Goal: Answer question/provide support: Share knowledge or assist other users

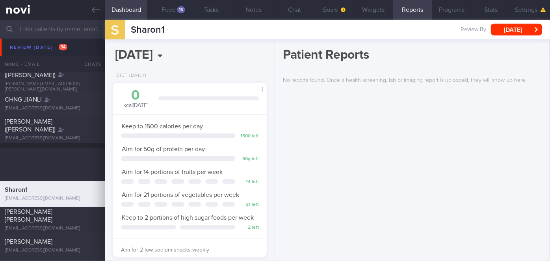
scroll to position [2387, 0]
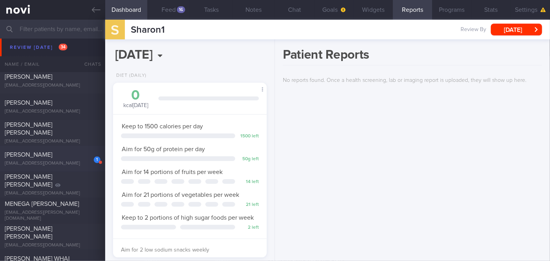
click at [52, 156] on span "[PERSON_NAME]" at bounding box center [29, 155] width 48 height 6
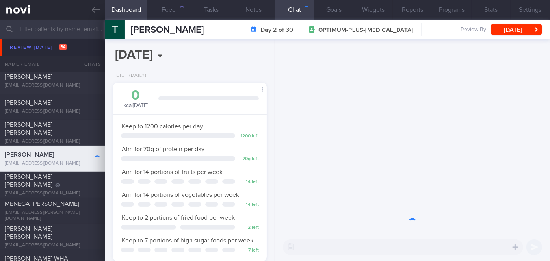
scroll to position [78, 134]
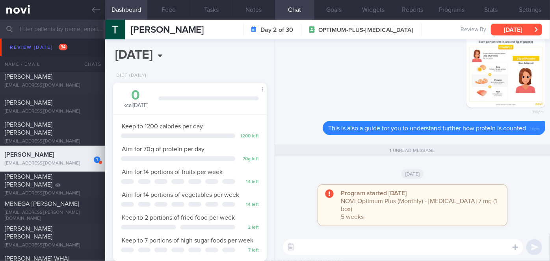
click at [512, 30] on button "[DATE]" at bounding box center [516, 30] width 51 height 12
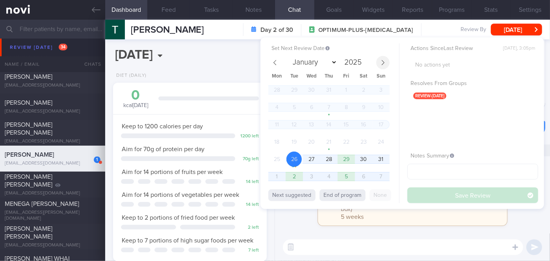
click at [383, 63] on icon at bounding box center [383, 62] width 3 height 5
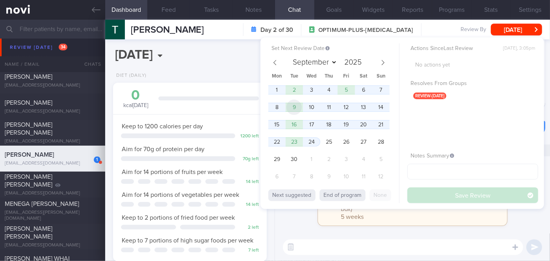
click at [295, 107] on span "9" at bounding box center [293, 107] width 15 height 15
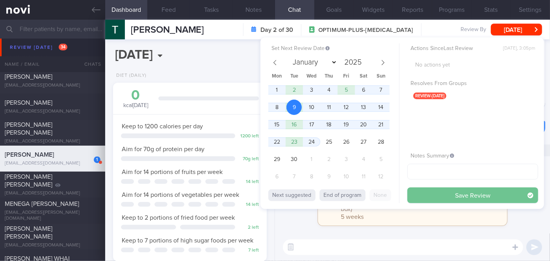
click at [438, 193] on button "Save Review" at bounding box center [472, 196] width 131 height 16
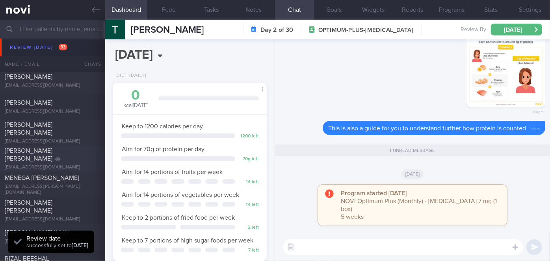
click at [86, 160] on div "[PERSON_NAME] [PERSON_NAME]" at bounding box center [52, 155] width 94 height 16
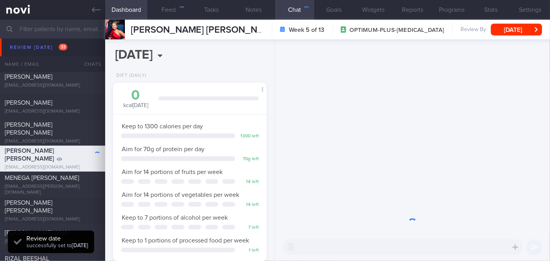
scroll to position [78, 134]
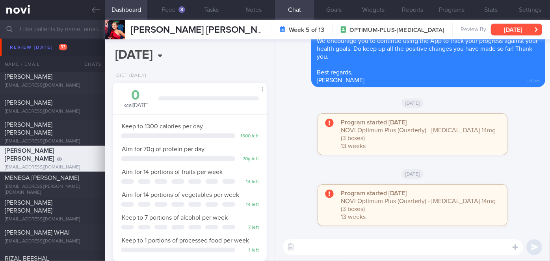
click at [501, 33] on button "[DATE]" at bounding box center [516, 30] width 51 height 12
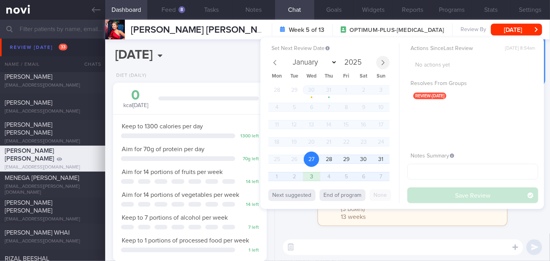
click at [383, 56] on span at bounding box center [382, 62] width 13 height 13
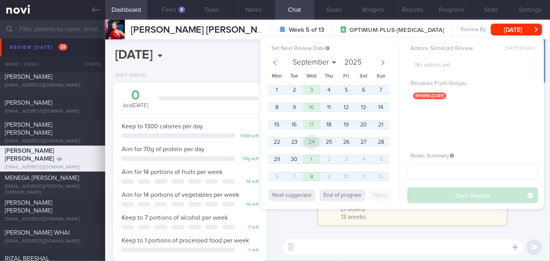
click at [317, 147] on span "24" at bounding box center [311, 141] width 15 height 15
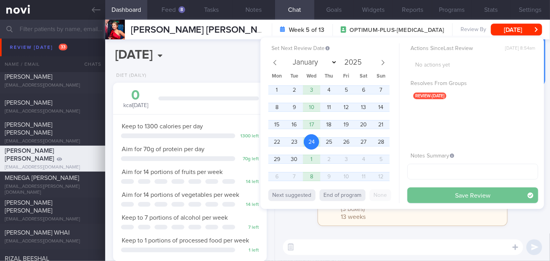
click at [426, 198] on button "Save Review" at bounding box center [472, 196] width 131 height 16
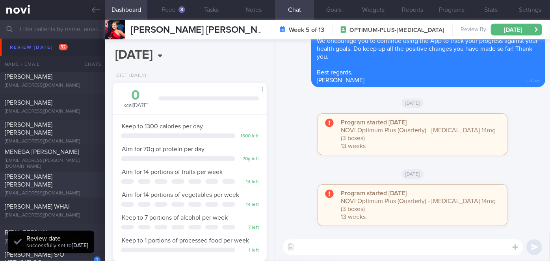
scroll to position [2485, 0]
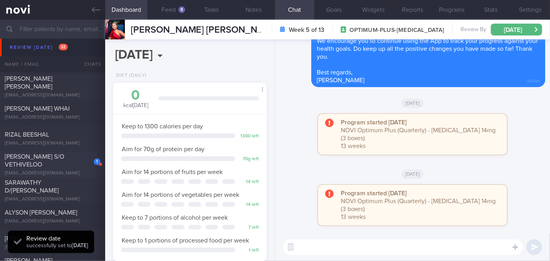
click at [72, 160] on div "[PERSON_NAME] S/O VETHIVELOO" at bounding box center [52, 161] width 94 height 16
select select "7"
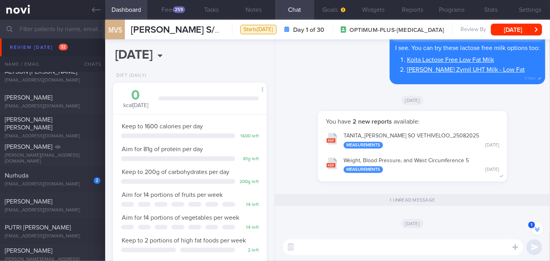
scroll to position [2627, 0]
click at [57, 182] on div "[EMAIL_ADDRESS][DOMAIN_NAME]" at bounding box center [53, 184] width 96 height 6
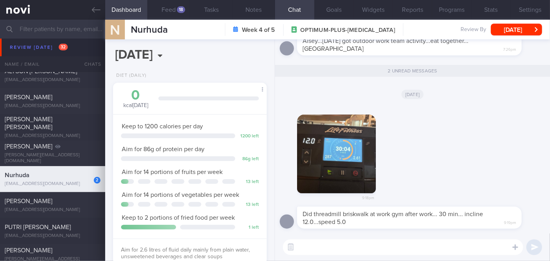
click at [334, 244] on textarea at bounding box center [403, 248] width 240 height 16
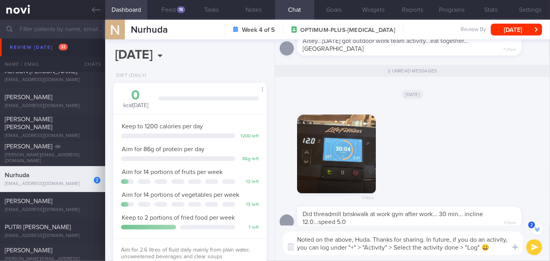
click at [451, 240] on textarea "Noted on the above, Huda. Thanks for sharing. In future, if you do an activity,…" at bounding box center [403, 244] width 240 height 24
click at [427, 240] on textarea "Noted on the above, Huda. Thanks for sharing. In future, if you do an activity,…" at bounding box center [403, 244] width 240 height 24
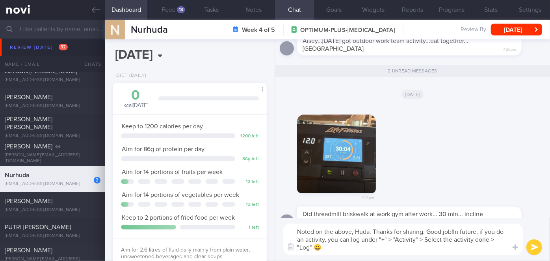
scroll to position [0, 0]
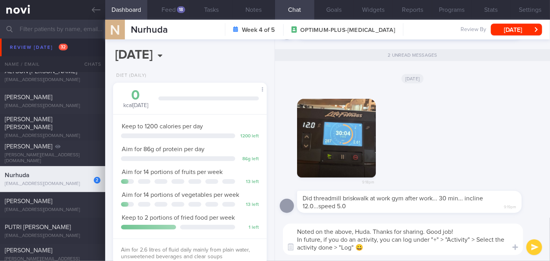
type textarea "Noted on the above, Huda. Thanks for sharing. Good job! In future, if you do an…"
click at [540, 247] on button "submit" at bounding box center [534, 248] width 16 height 16
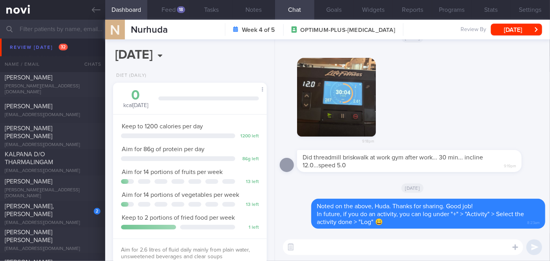
scroll to position [2800, 0]
click at [74, 214] on div "[PERSON_NAME], [PERSON_NAME]" at bounding box center [52, 210] width 94 height 16
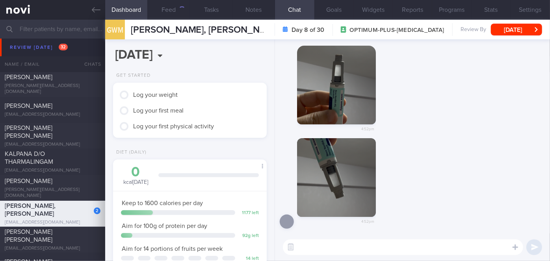
click at [342, 72] on button "button" at bounding box center [336, 85] width 79 height 79
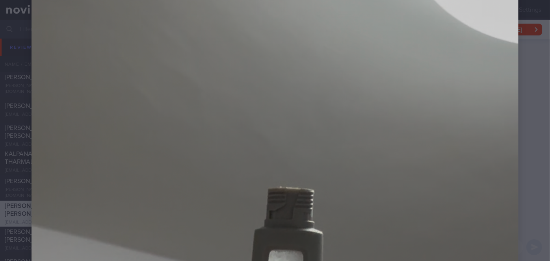
scroll to position [328, 0]
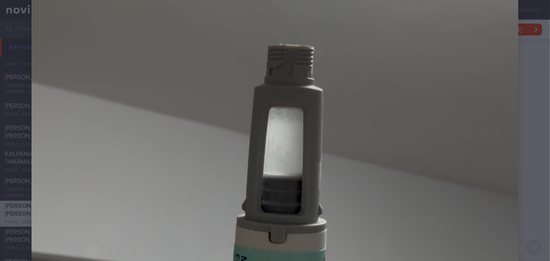
click at [535, 139] on div at bounding box center [275, 232] width 550 height 1121
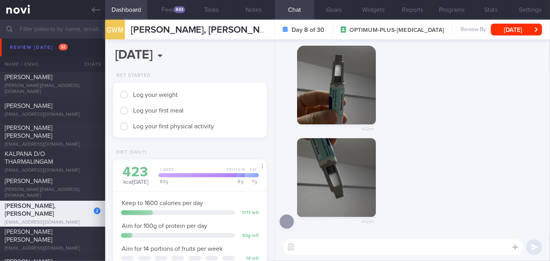
click at [334, 201] on button "button" at bounding box center [336, 177] width 79 height 79
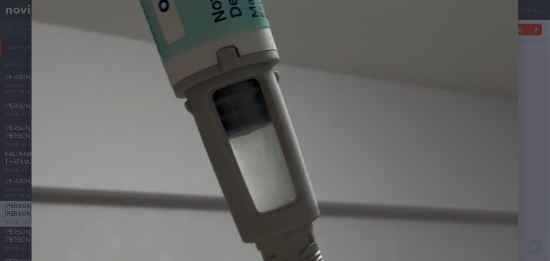
scroll to position [457, 0]
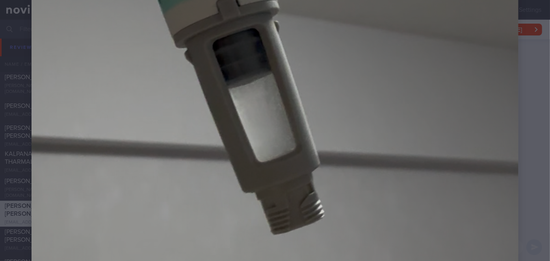
click at [532, 127] on div at bounding box center [275, 103] width 550 height 1121
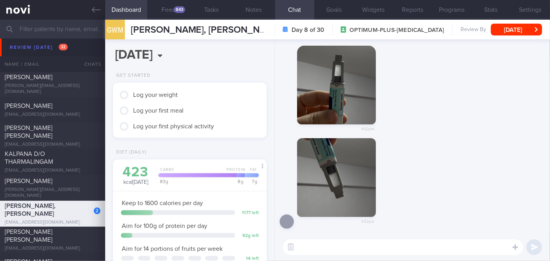
click at [394, 249] on textarea at bounding box center [403, 248] width 240 height 16
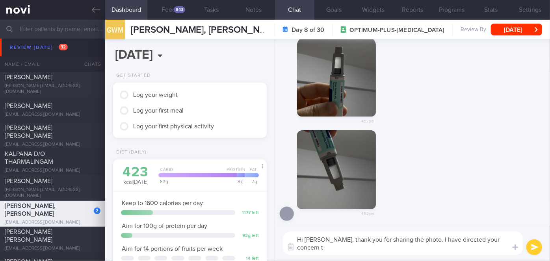
scroll to position [0, 0]
type textarea "Hi [PERSON_NAME], thank you for sharing the photo. I have directed your concern…"
click at [536, 249] on button "submit" at bounding box center [534, 248] width 16 height 16
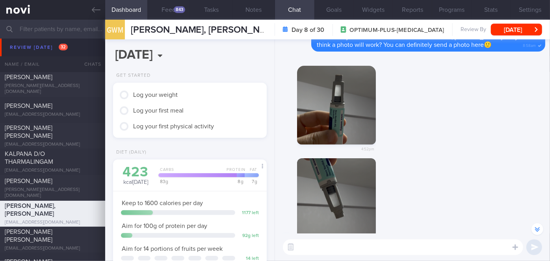
scroll to position [-69, 0]
click at [341, 106] on button "button" at bounding box center [336, 105] width 79 height 79
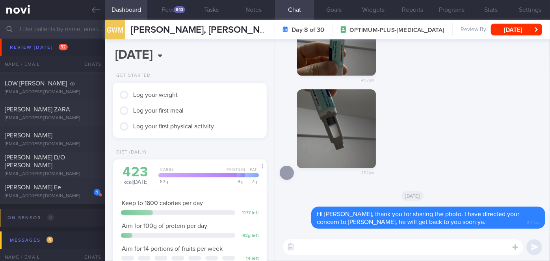
scroll to position [3031, 0]
click at [56, 198] on div "[EMAIL_ADDRESS][DOMAIN_NAME]" at bounding box center [53, 196] width 96 height 6
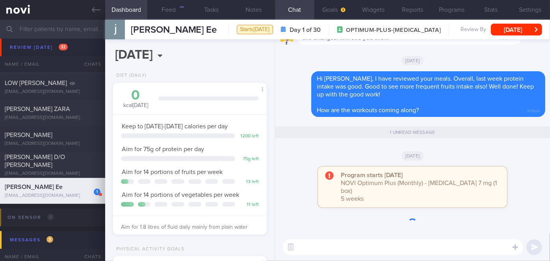
scroll to position [67, 134]
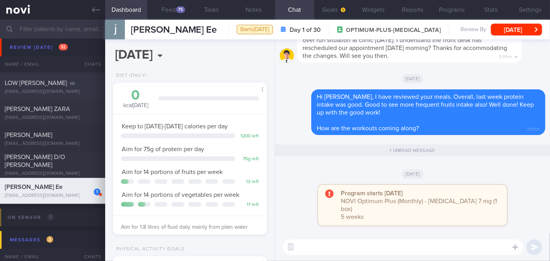
click at [67, 80] on span "LOW [PERSON_NAME]" at bounding box center [36, 83] width 62 height 6
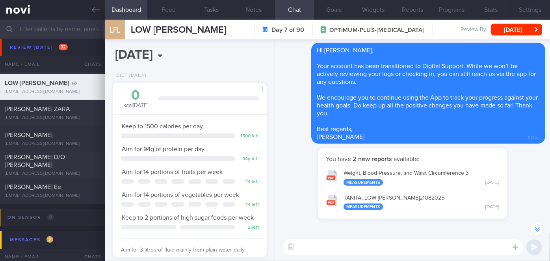
scroll to position [-65, 0]
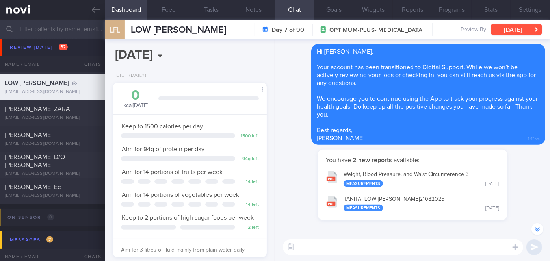
click at [511, 26] on button "[DATE]" at bounding box center [516, 30] width 51 height 12
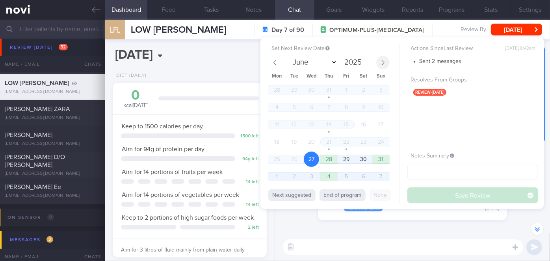
click at [379, 62] on span at bounding box center [382, 62] width 13 height 13
select select "8"
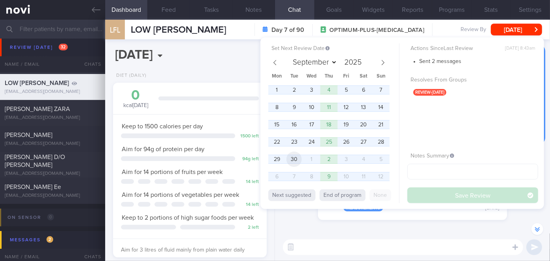
click at [290, 156] on span "30" at bounding box center [293, 159] width 15 height 15
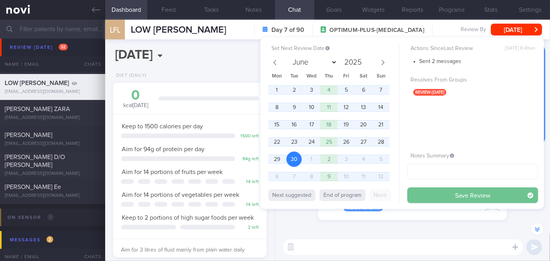
click at [412, 190] on button "Save Review" at bounding box center [472, 196] width 131 height 16
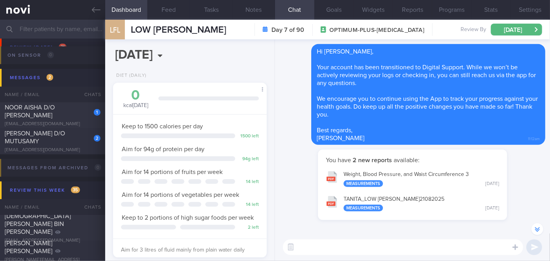
scroll to position [3167, 0]
click at [72, 117] on div "NOOR AISHA D/O [PERSON_NAME]" at bounding box center [52, 112] width 94 height 16
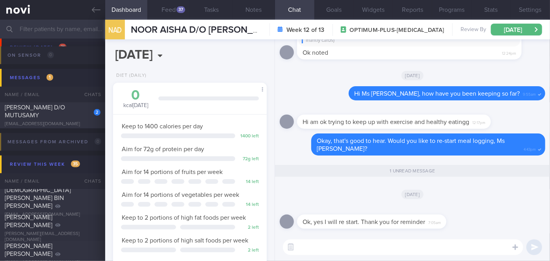
click at [329, 251] on textarea at bounding box center [403, 248] width 240 height 16
type textarea "No problem, you're most welcome!😀"
click at [536, 247] on button "submit" at bounding box center [534, 248] width 16 height 16
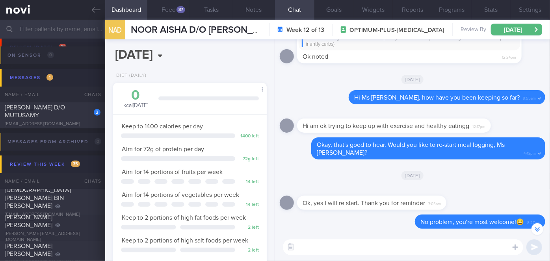
scroll to position [-19, 0]
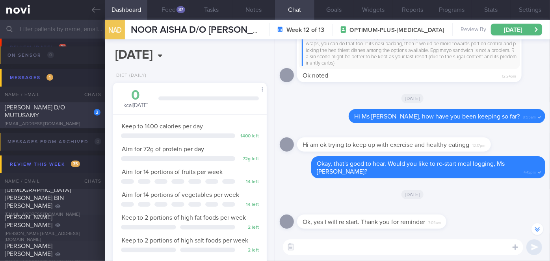
click at [65, 111] on span "[PERSON_NAME] D/O MUTUSAMY" at bounding box center [35, 111] width 60 height 14
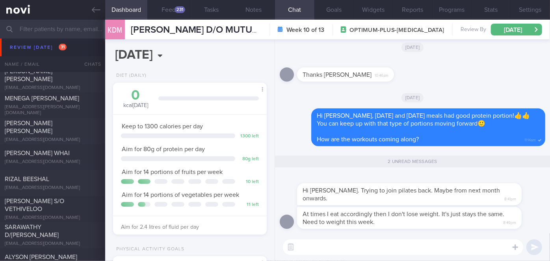
scroll to position [2442, 0]
click at [80, 123] on div "[PERSON_NAME] [PERSON_NAME]" at bounding box center [52, 127] width 94 height 16
select select "7"
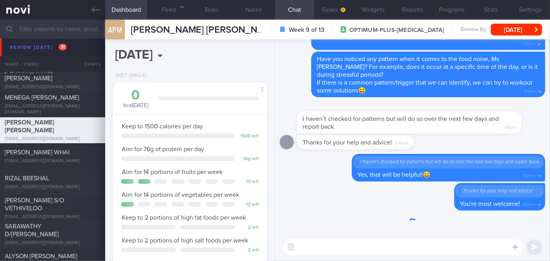
scroll to position [78, 134]
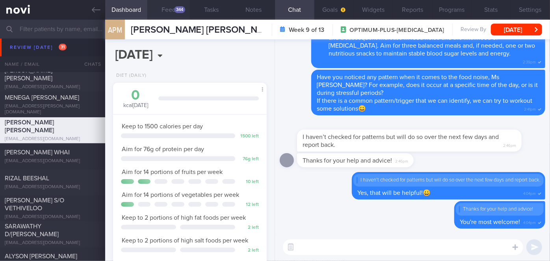
click at [175, 9] on div "344" at bounding box center [179, 9] width 11 height 7
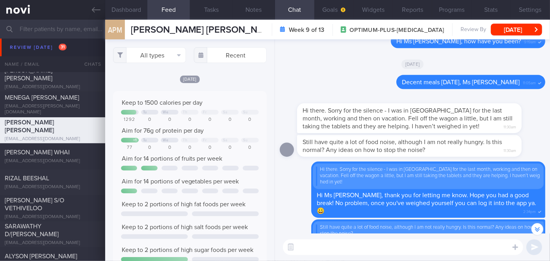
scroll to position [-395, 0]
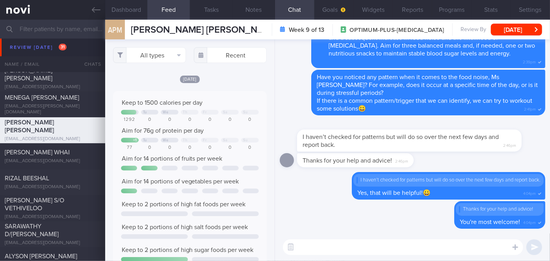
click at [220, 63] on div "All types Food Activity Glucose Weight Medicine Blood Pressure [MEDICAL_DATA] I…" at bounding box center [189, 150] width 169 height 222
click at [216, 59] on input "text" at bounding box center [230, 55] width 73 height 16
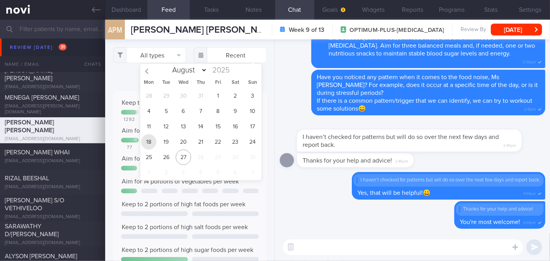
click at [146, 144] on span "18" at bounding box center [148, 141] width 15 height 15
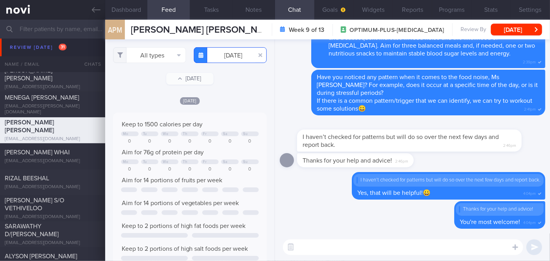
click at [224, 60] on input "[DATE]" at bounding box center [230, 55] width 73 height 16
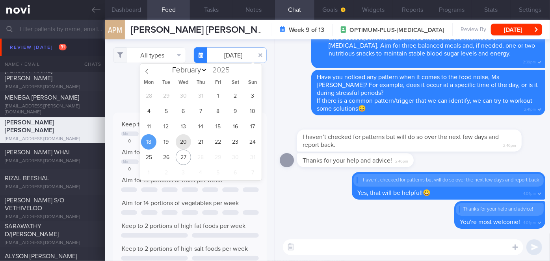
click at [178, 142] on span "20" at bounding box center [183, 141] width 15 height 15
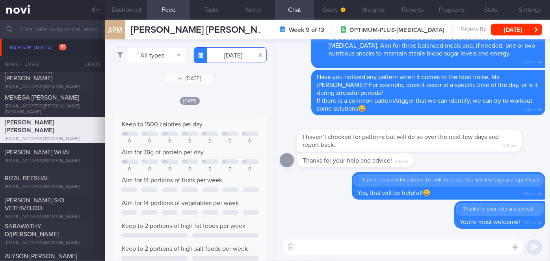
click at [227, 56] on input "[DATE]" at bounding box center [230, 55] width 73 height 16
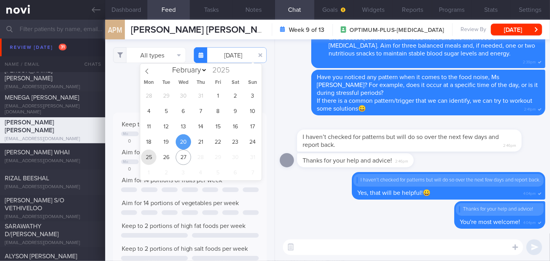
click at [146, 159] on span "25" at bounding box center [148, 157] width 15 height 15
type input "[DATE]"
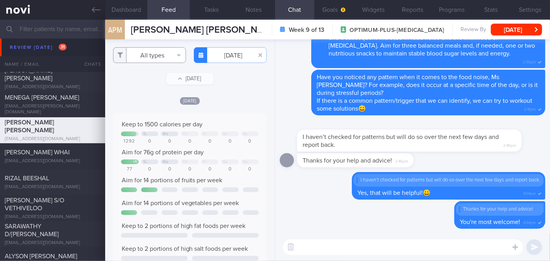
click at [157, 54] on button "All types" at bounding box center [149, 55] width 73 height 16
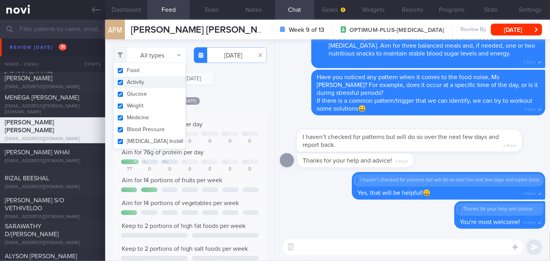
click at [136, 81] on button "Activity" at bounding box center [149, 82] width 72 height 12
checkbox input "false"
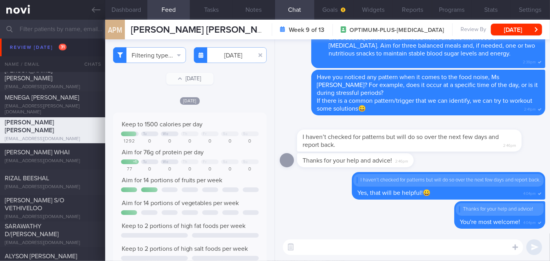
click at [215, 93] on div "Filtering type... Food Activity Glucose Weight Medicine Blood Pressure [MEDICAL…" at bounding box center [189, 150] width 169 height 222
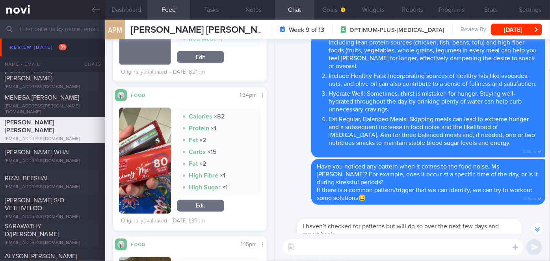
click at [159, 189] on button "button" at bounding box center [145, 161] width 52 height 106
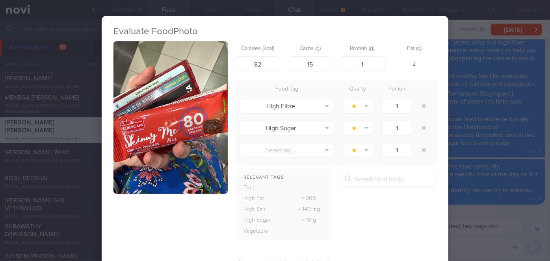
click at [169, 169] on button "button" at bounding box center [170, 117] width 114 height 152
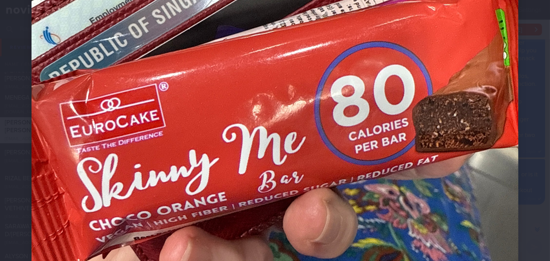
click at [525, 171] on div at bounding box center [275, 84] width 550 height 712
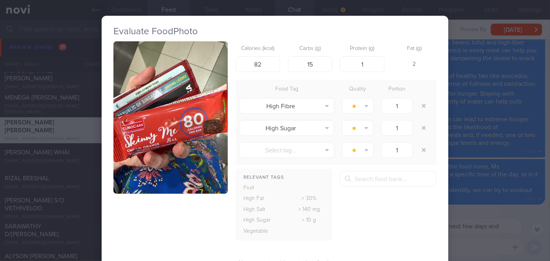
click at [525, 171] on div "Evaluate Food Photo Calories (kcal) 82 Carbs (g) 15 Protein (g) 1 Fat (g) 2 Foo…" at bounding box center [275, 130] width 550 height 261
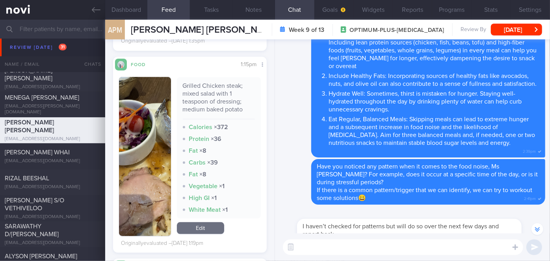
scroll to position [786, 0]
click at [156, 159] on button "button" at bounding box center [145, 156] width 52 height 159
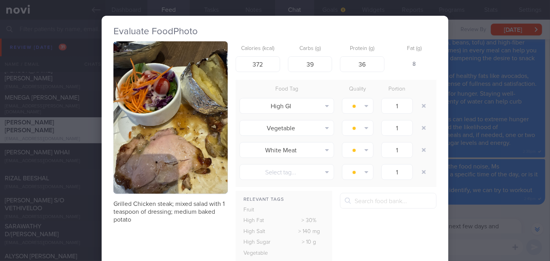
click at [156, 159] on button "button" at bounding box center [170, 117] width 114 height 152
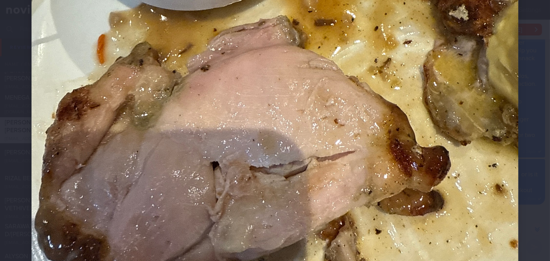
scroll to position [382, 0]
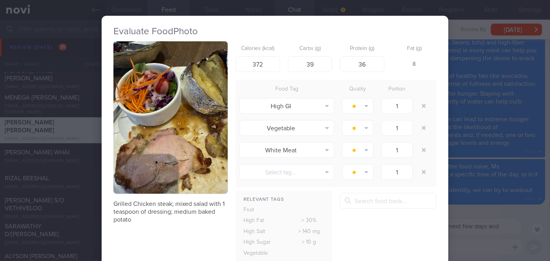
click at [453, 212] on div "Evaluate Food Photo Grilled Chicken steak; mixed salad with 1 teaspoon of dress…" at bounding box center [275, 130] width 550 height 261
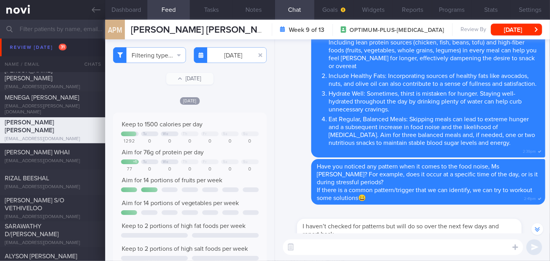
click at [317, 250] on textarea at bounding box center [403, 248] width 240 height 16
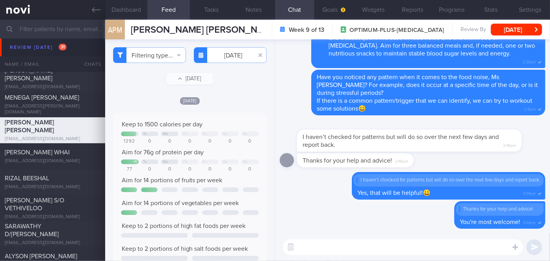
click at [326, 245] on textarea at bounding box center [403, 248] width 240 height 16
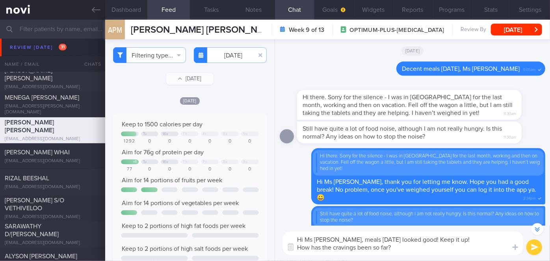
scroll to position [-390, 0]
type textarea "Hi Ms [PERSON_NAME], meals [DATE] looked good! Keep it up! How has the food noi…"
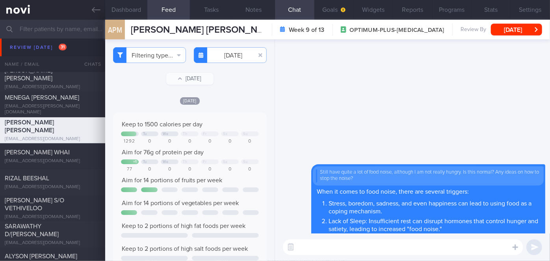
scroll to position [0, 0]
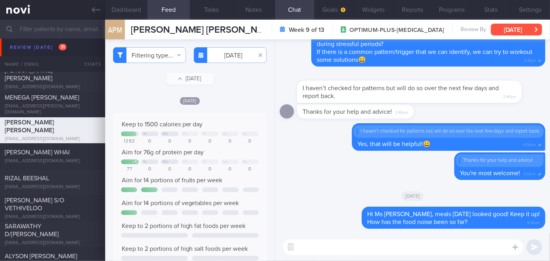
click at [511, 29] on button "[DATE]" at bounding box center [516, 30] width 51 height 12
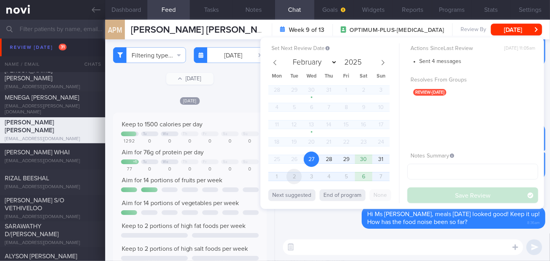
click at [295, 171] on span "2" at bounding box center [293, 176] width 15 height 15
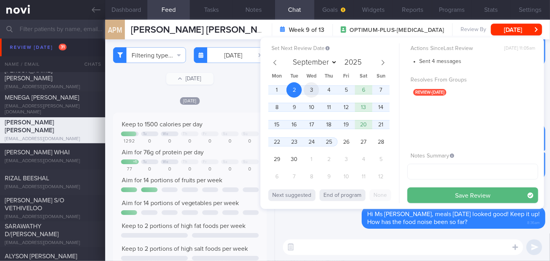
click at [306, 90] on span "3" at bounding box center [311, 89] width 15 height 15
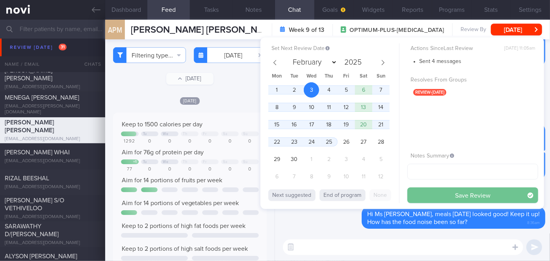
click at [425, 193] on button "Save Review" at bounding box center [472, 196] width 131 height 16
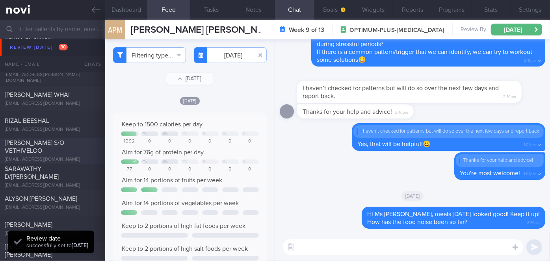
scroll to position [2473, 0]
click at [80, 172] on div "SARAWATHY D/[PERSON_NAME]" at bounding box center [52, 173] width 94 height 16
select select "7"
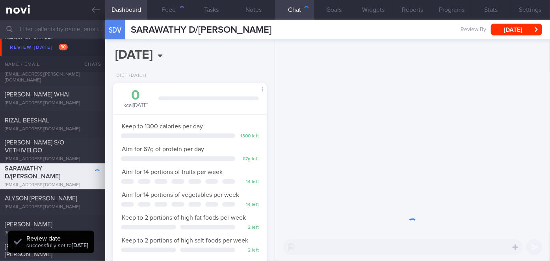
scroll to position [67, 134]
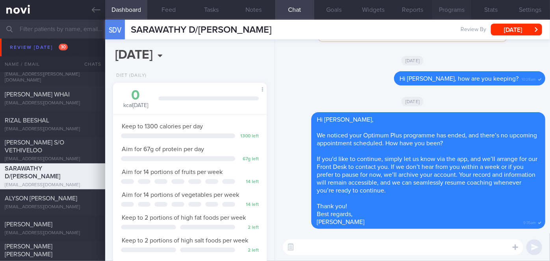
click at [457, 9] on button "Programs" at bounding box center [451, 10] width 39 height 20
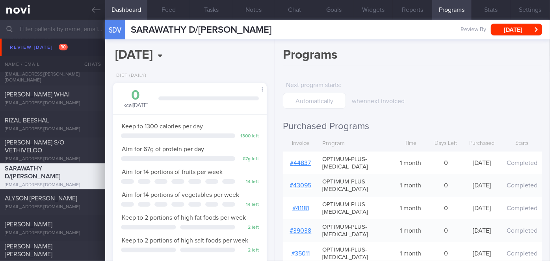
scroll to position [146, 0]
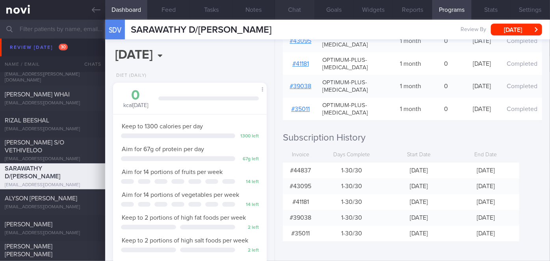
click at [301, 11] on button "Chat" at bounding box center [294, 10] width 39 height 20
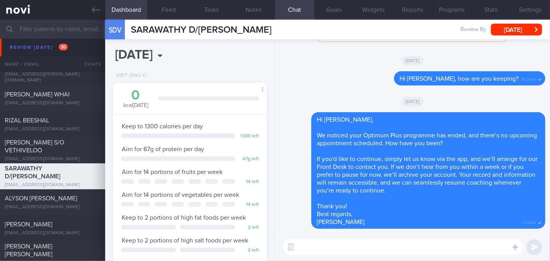
click at [343, 245] on textarea at bounding box center [403, 248] width 240 height 16
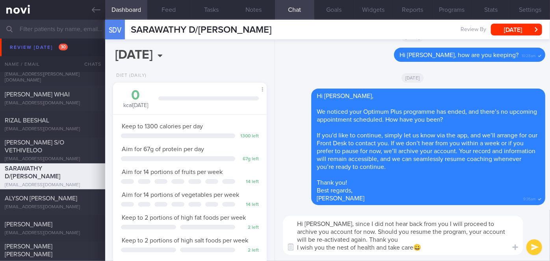
click at [435, 223] on textarea "Hi [PERSON_NAME], since I did not hear back from you I will proceed to archive …" at bounding box center [403, 235] width 240 height 39
click at [308, 232] on textarea "Hi [PERSON_NAME], since I did not hear back from you, I will proceed to archive…" at bounding box center [403, 235] width 240 height 39
click at [380, 239] on textarea "Hi [PERSON_NAME], since I did not hear back from you, I will proceed to archive…" at bounding box center [403, 235] width 240 height 39
click at [339, 246] on textarea "Hi [PERSON_NAME], since I did not hear back from you, I will proceed to archive…" at bounding box center [403, 235] width 240 height 39
type textarea "Hi [PERSON_NAME], since I did not hear back from you, I will proceed to archive…"
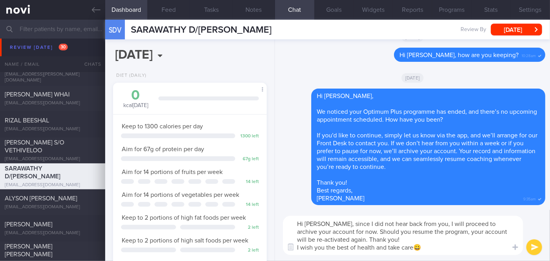
click at [533, 253] on button "submit" at bounding box center [534, 248] width 16 height 16
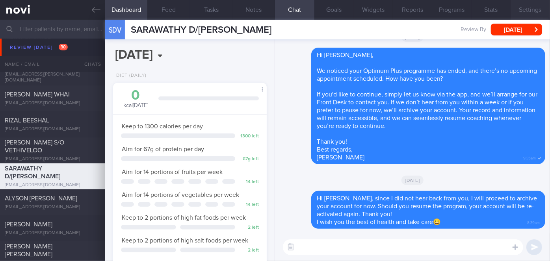
click at [532, 9] on button "Settings" at bounding box center [530, 10] width 39 height 20
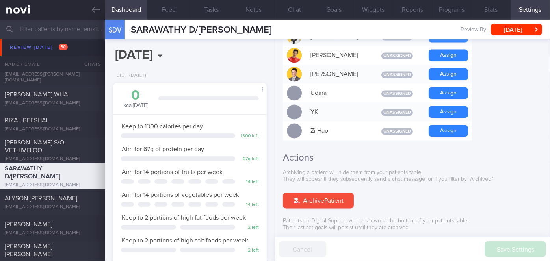
scroll to position [782, 0]
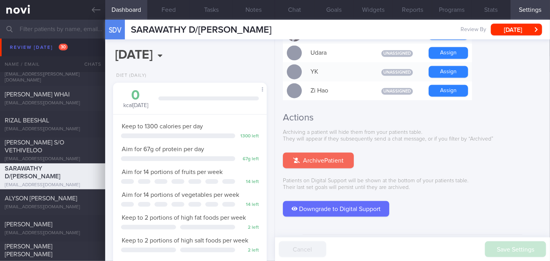
click at [329, 153] on button "Archive Patient" at bounding box center [318, 161] width 71 height 16
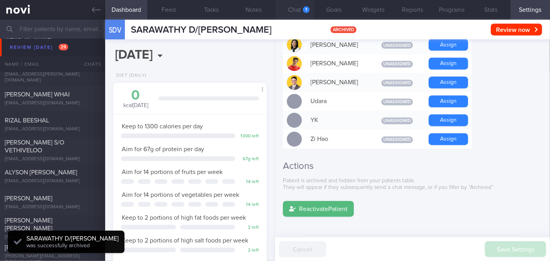
scroll to position [0, 0]
click at [299, 12] on button "Chat 1" at bounding box center [294, 10] width 39 height 20
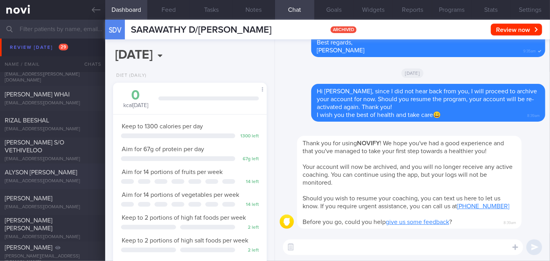
click at [69, 175] on div "ALYSON [PERSON_NAME]" at bounding box center [52, 173] width 94 height 8
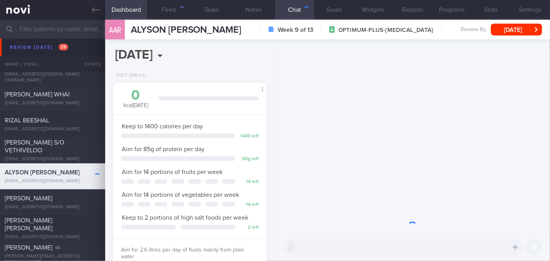
scroll to position [78, 134]
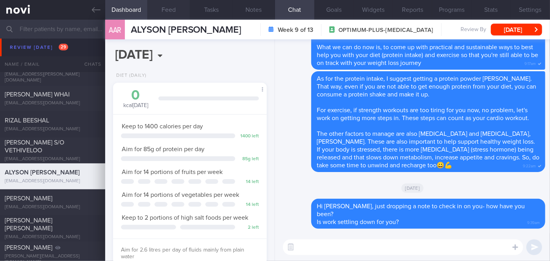
click at [177, 6] on button "Feed" at bounding box center [168, 10] width 43 height 20
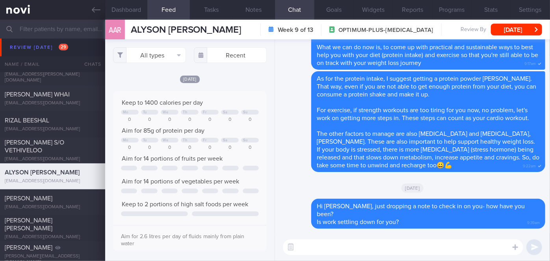
scroll to position [34, 138]
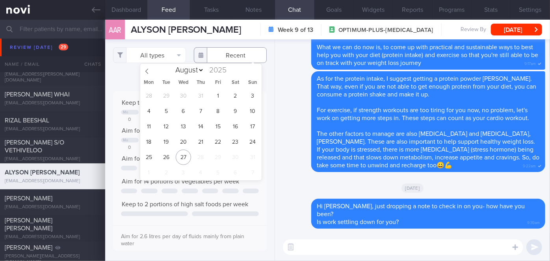
click at [235, 59] on input "text" at bounding box center [230, 55] width 73 height 16
click at [162, 141] on span "19" at bounding box center [165, 141] width 15 height 15
type input "[DATE]"
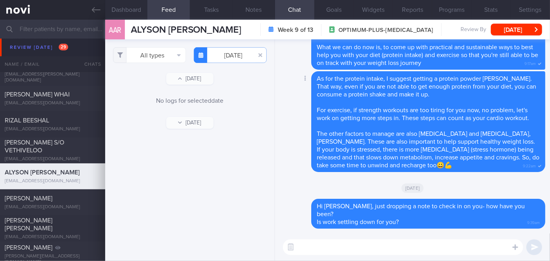
click at [290, 84] on div "Delete As for the protein intake, I suggest getting a protein powder Alyson. Th…" at bounding box center [413, 121] width 266 height 101
click at [351, 194] on div "[DATE]" at bounding box center [413, 188] width 266 height 22
click at [514, 30] on button "[DATE]" at bounding box center [516, 30] width 51 height 12
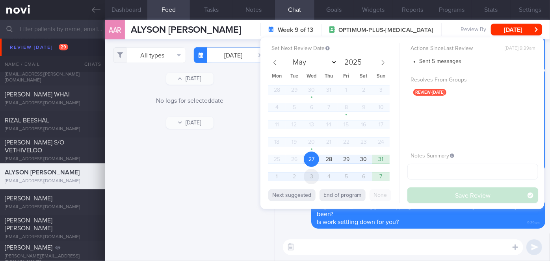
click at [314, 172] on span "3" at bounding box center [311, 176] width 15 height 15
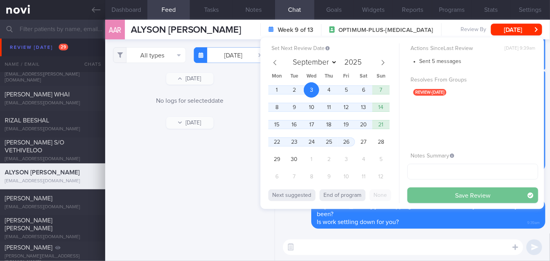
click at [417, 193] on button "Save Review" at bounding box center [472, 196] width 131 height 16
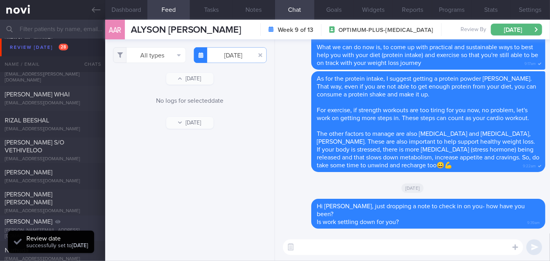
click at [50, 224] on div "[PERSON_NAME]" at bounding box center [52, 222] width 94 height 8
select select "7"
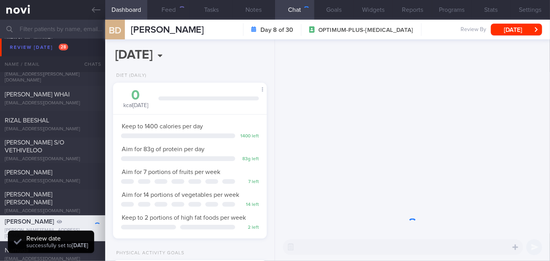
scroll to position [67, 134]
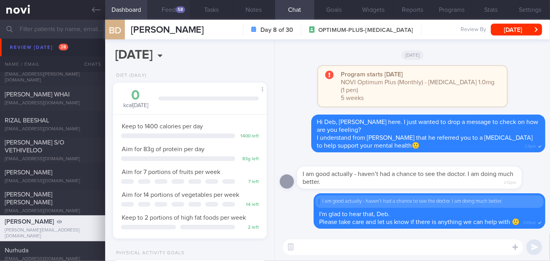
click at [176, 9] on div "58" at bounding box center [180, 9] width 9 height 7
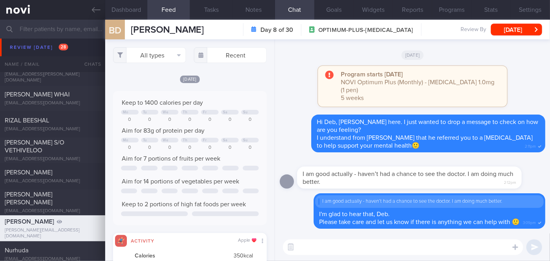
scroll to position [393884, 393780]
click at [453, 7] on button "Programs" at bounding box center [451, 10] width 39 height 20
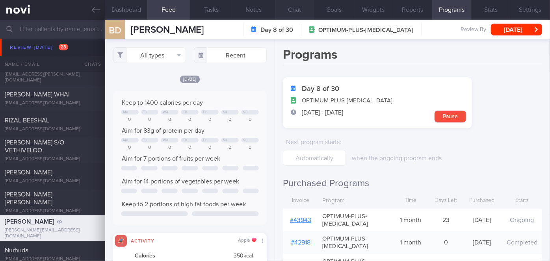
click at [300, 10] on button "Chat" at bounding box center [294, 10] width 39 height 20
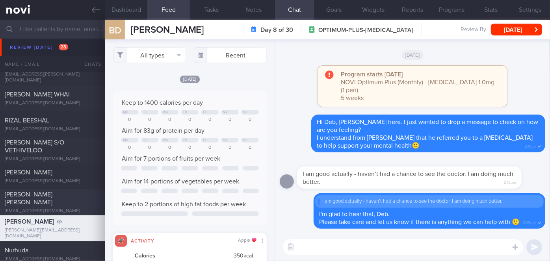
click at [88, 214] on div "[PERSON_NAME] [PERSON_NAME] [EMAIL_ADDRESS][DOMAIN_NAME] [DATE] [DATE] OPTIMUM-…" at bounding box center [275, 202] width 550 height 26
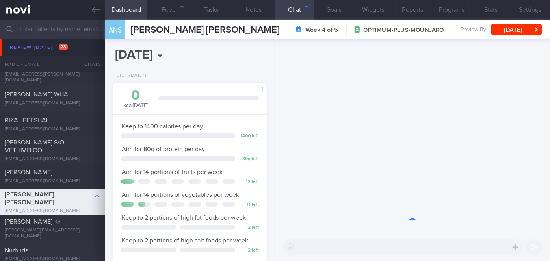
scroll to position [78, 134]
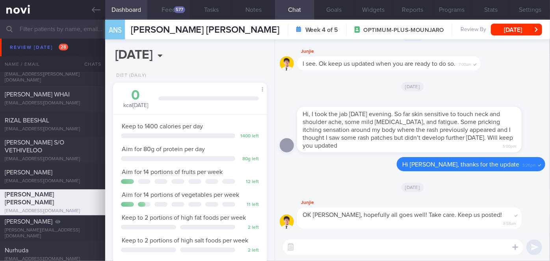
click at [171, 13] on button "Feed 577" at bounding box center [168, 10] width 43 height 20
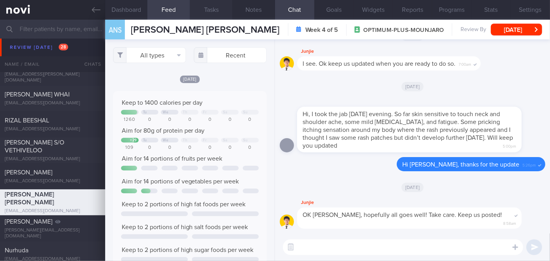
scroll to position [34, 138]
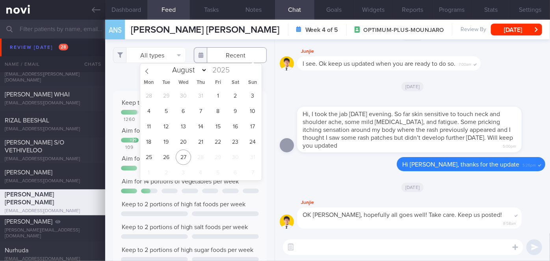
click at [229, 52] on input "text" at bounding box center [230, 55] width 73 height 16
click at [151, 143] on span "18" at bounding box center [148, 141] width 15 height 15
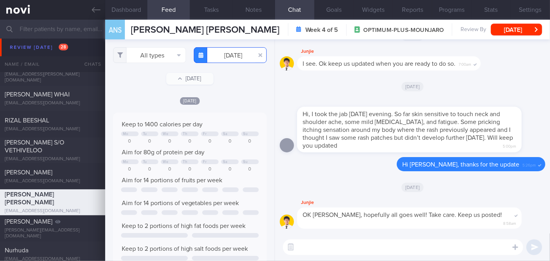
scroll to position [34, 138]
click at [224, 60] on input "[DATE]" at bounding box center [230, 55] width 73 height 16
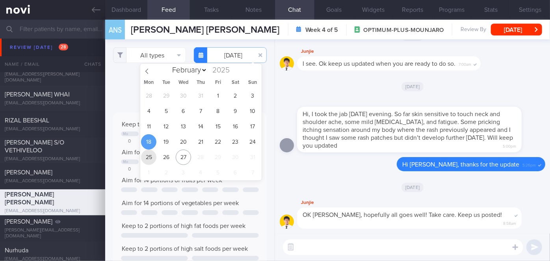
click at [148, 162] on span "25" at bounding box center [148, 157] width 15 height 15
type input "[DATE]"
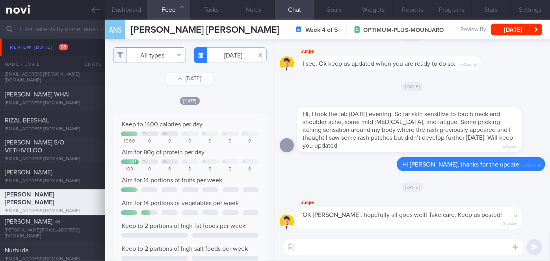
click at [159, 50] on button "All types" at bounding box center [149, 55] width 73 height 16
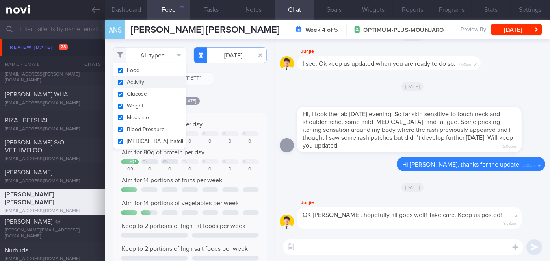
click at [160, 79] on button "Activity" at bounding box center [149, 82] width 72 height 12
checkbox input "false"
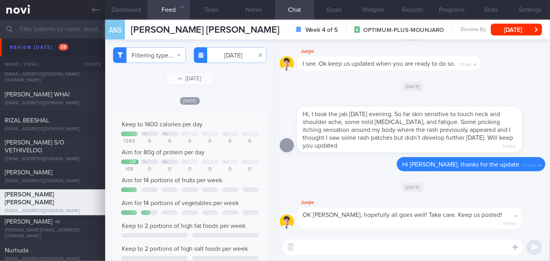
click at [256, 93] on div "Filtering type... Food Activity Glucose Weight Medicine Blood Pressure [MEDICAL…" at bounding box center [189, 150] width 169 height 222
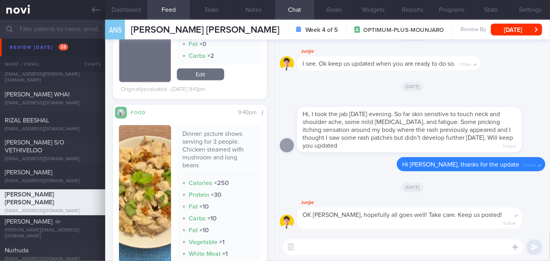
click at [145, 199] on button "button" at bounding box center [145, 202] width 52 height 155
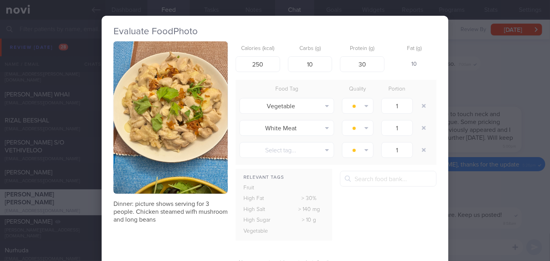
click at [163, 113] on button "button" at bounding box center [170, 117] width 114 height 152
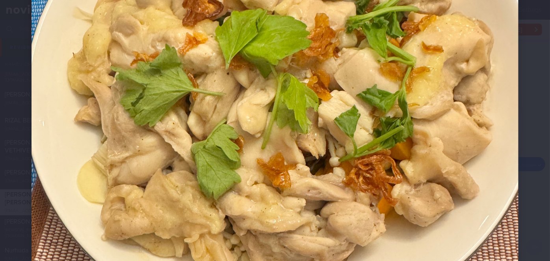
click at [519, 169] on div at bounding box center [275, 140] width 550 height 712
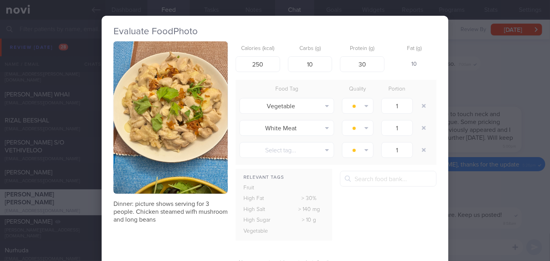
click at [519, 169] on div "Evaluate Food Photo Dinner: picture shows serving for 3 people. Chicken steamed…" at bounding box center [275, 130] width 550 height 261
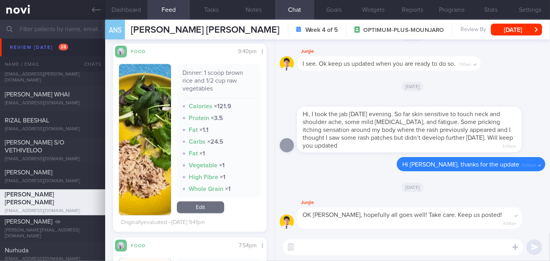
click at [151, 107] on img "button" at bounding box center [145, 139] width 52 height 151
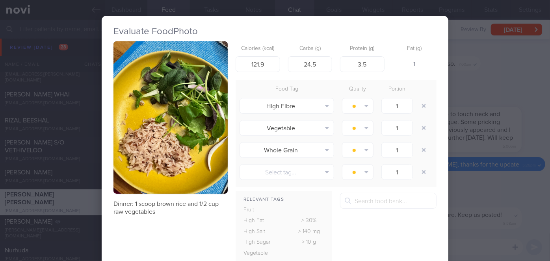
click at [459, 108] on div "Evaluate Food Photo Dinner: 1 scoop brown rice and 1/2 cup raw vegetables Calor…" at bounding box center [275, 130] width 550 height 261
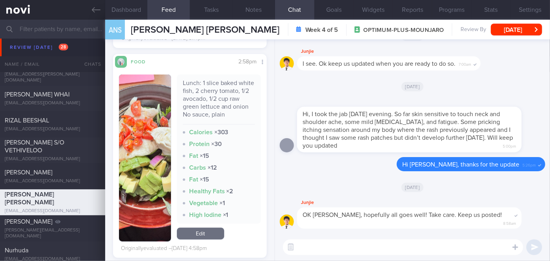
click at [150, 135] on button "button" at bounding box center [145, 157] width 52 height 167
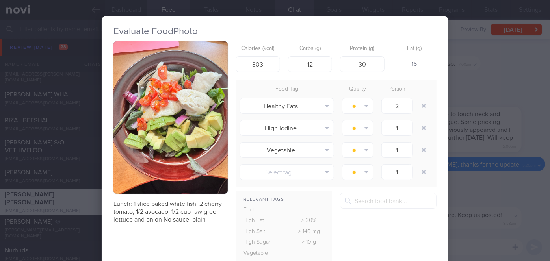
click at [464, 198] on div "Evaluate Food Photo Lunch: 1 slice baked white fish, 2 cherry tomato, 1/2 avoca…" at bounding box center [275, 130] width 550 height 261
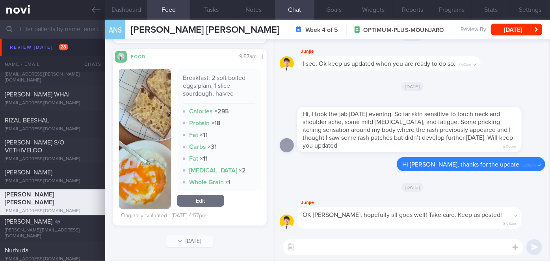
click at [326, 243] on textarea at bounding box center [403, 248] width 240 height 16
click at [320, 247] on textarea "Hi [PERSON_NAME], meals [DATE] looked good!!👍👍" at bounding box center [403, 248] width 240 height 16
type textarea "Hi [PERSON_NAME], meals [DATE] looked good!!👍👍"
click at [527, 247] on button "submit" at bounding box center [534, 248] width 16 height 16
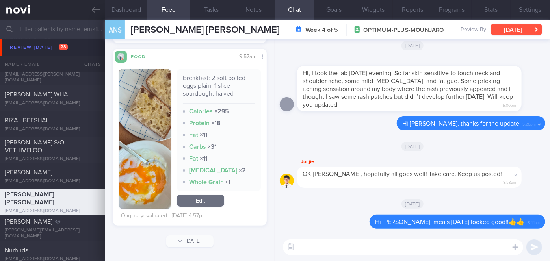
click at [513, 26] on button "[DATE]" at bounding box center [516, 30] width 51 height 12
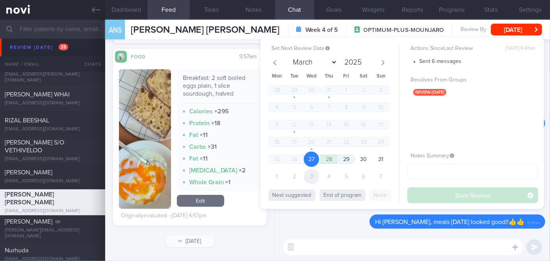
click at [314, 174] on span "3" at bounding box center [311, 176] width 15 height 15
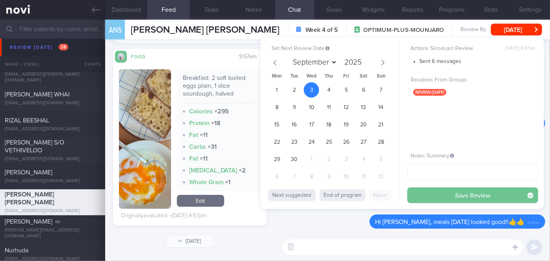
click at [431, 193] on button "Save Review" at bounding box center [472, 196] width 131 height 16
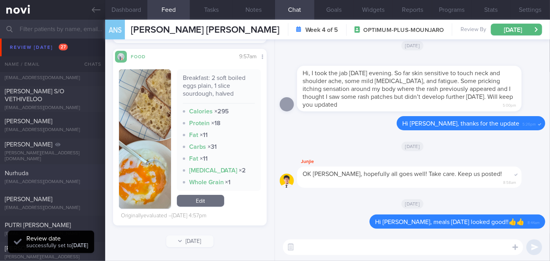
scroll to position [2525, 0]
click at [49, 118] on div "[PERSON_NAME]" at bounding box center [52, 121] width 94 height 8
select select "7"
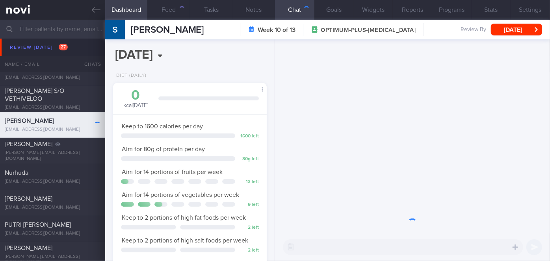
scroll to position [67, 134]
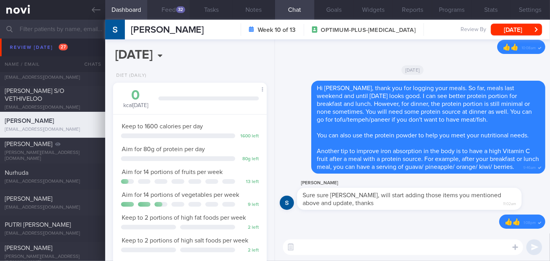
click at [180, 13] on button "Feed 32" at bounding box center [168, 10] width 43 height 20
select select "7"
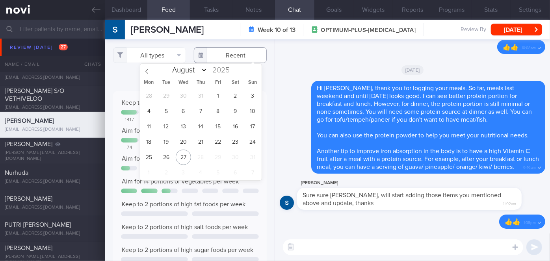
click at [231, 57] on input "text" at bounding box center [230, 55] width 73 height 16
click at [187, 126] on span "13" at bounding box center [183, 126] width 15 height 15
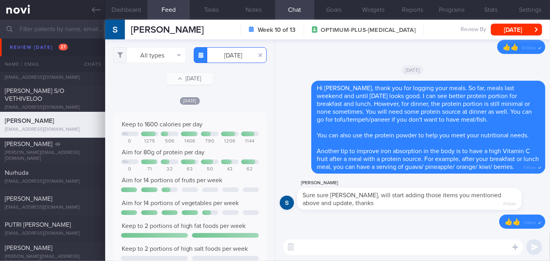
click at [232, 52] on input "[DATE]" at bounding box center [230, 55] width 73 height 16
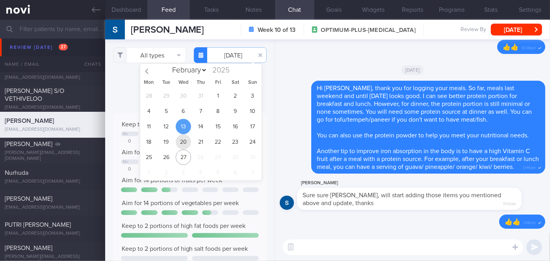
click at [180, 140] on span "20" at bounding box center [183, 141] width 15 height 15
type input "[DATE]"
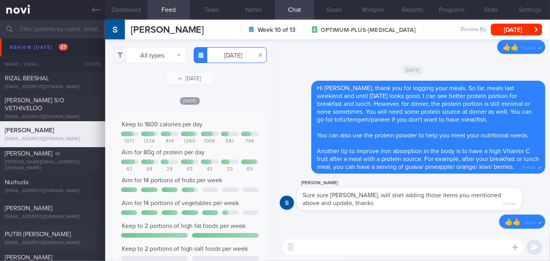
scroll to position [2539, 0]
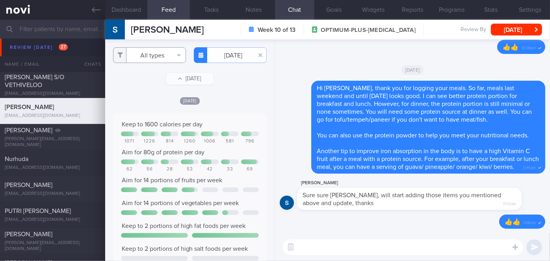
click at [158, 58] on button "All types" at bounding box center [149, 55] width 73 height 16
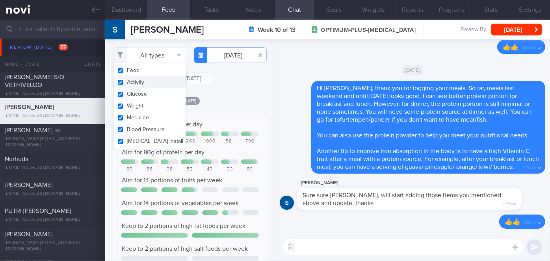
click at [144, 81] on button "Activity" at bounding box center [149, 82] width 72 height 12
checkbox input "false"
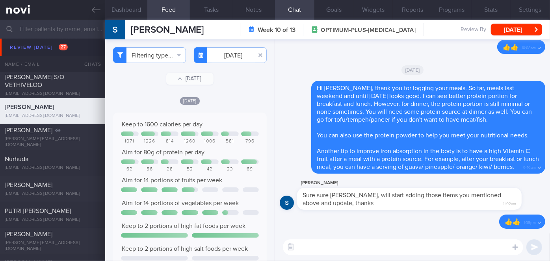
click at [240, 113] on div "Keep to 1600 calories per day 1071 1226 814 1260 1006 581 796 Aim for 80g of pr…" at bounding box center [190, 245] width 154 height 264
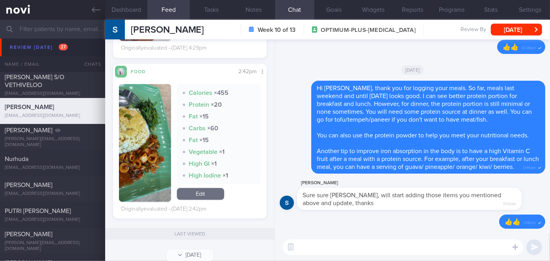
scroll to position [619, 0]
click at [166, 142] on button "button" at bounding box center [145, 143] width 52 height 118
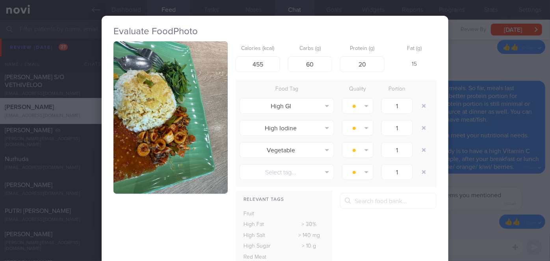
click at [479, 65] on div "Evaluate Food Photo Calories (kcal) 455 Carbs (g) 60 Protein (g) 20 Fat (g) 15 …" at bounding box center [275, 130] width 550 height 261
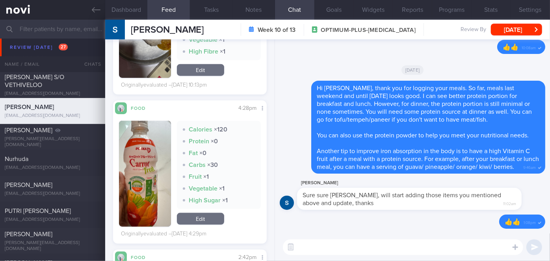
scroll to position [280, 0]
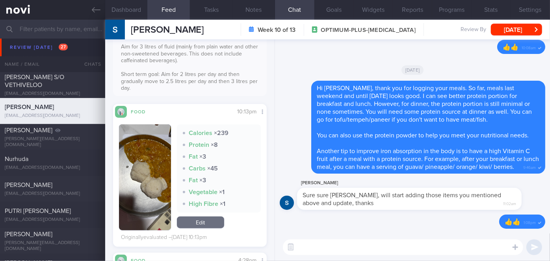
click at [148, 171] on button "button" at bounding box center [145, 177] width 52 height 106
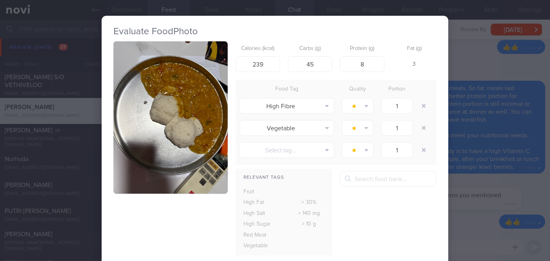
click at [460, 65] on div "Evaluate Food Photo Calories (kcal) 239 Carbs (g) 45 Protein (g) 8 Fat (g) 3 Fo…" at bounding box center [275, 130] width 550 height 261
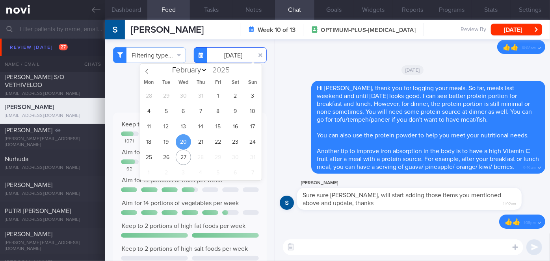
click at [226, 59] on input "[DATE]" at bounding box center [230, 55] width 73 height 16
click at [199, 142] on span "21" at bounding box center [200, 141] width 15 height 15
type input "[DATE]"
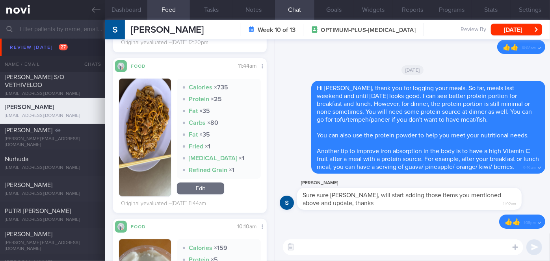
scroll to position [624, 0]
click at [152, 154] on button "button" at bounding box center [145, 138] width 52 height 118
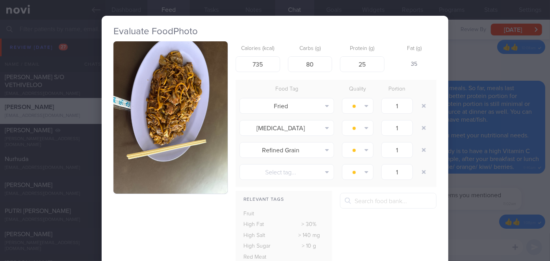
click at [469, 57] on div "Evaluate Food Photo Calories (kcal) 735 Carbs (g) 80 Protein (g) 25 Fat (g) 35 …" at bounding box center [275, 130] width 550 height 261
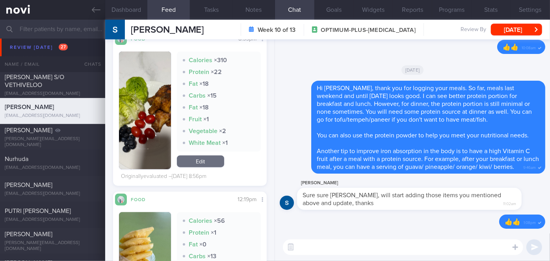
scroll to position [354, 0]
click at [146, 115] on button "button" at bounding box center [145, 110] width 52 height 118
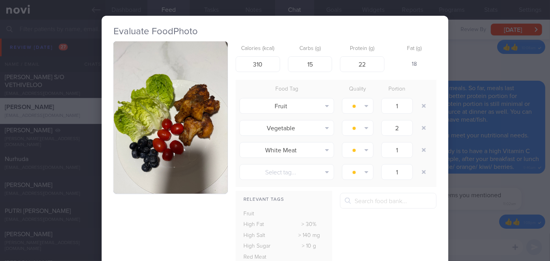
click at [463, 61] on div "Evaluate Food Photo Calories (kcal) 310 Carbs (g) 15 Protein (g) 22 Fat (g) 18 …" at bounding box center [275, 130] width 550 height 261
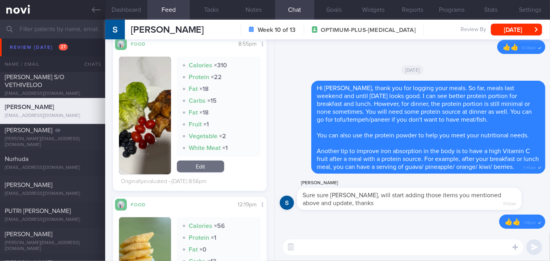
scroll to position [348, 0]
click at [160, 144] on button "button" at bounding box center [145, 115] width 52 height 118
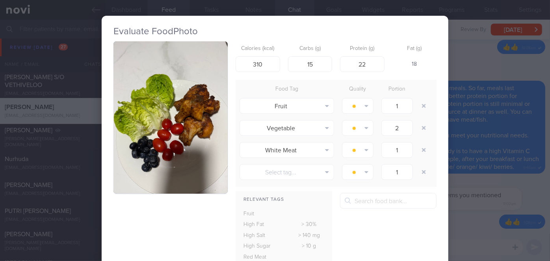
click at [490, 59] on div "Evaluate Food Photo Calories (kcal) 310 Carbs (g) 15 Protein (g) 22 Fat (g) 18 …" at bounding box center [275, 130] width 550 height 261
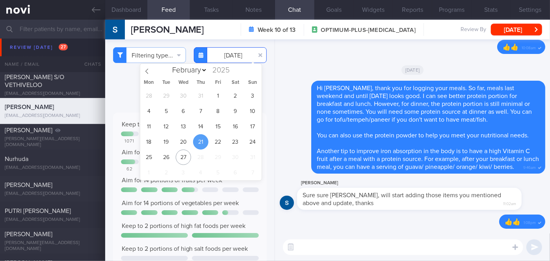
click at [226, 61] on input "[DATE]" at bounding box center [230, 55] width 73 height 16
click at [215, 142] on span "22" at bounding box center [217, 141] width 15 height 15
type input "[DATE]"
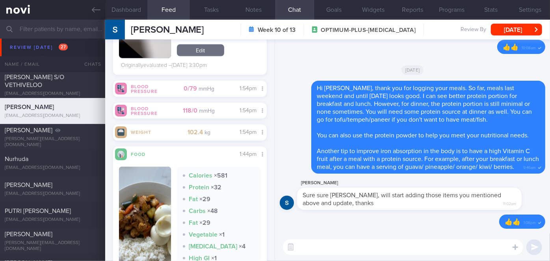
scroll to position [822, 0]
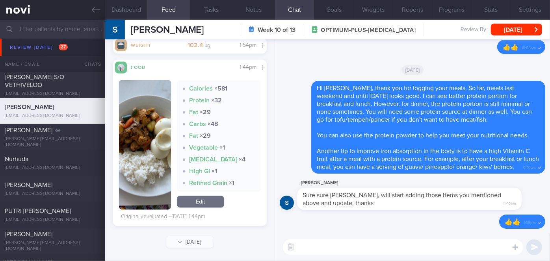
click at [155, 155] on button "button" at bounding box center [145, 145] width 52 height 130
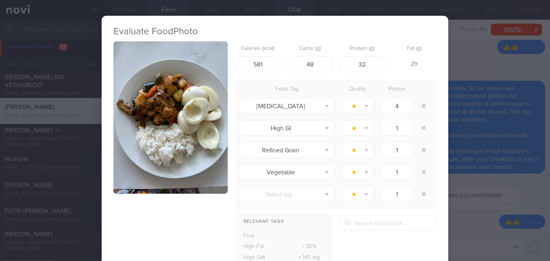
click at [155, 155] on button "button" at bounding box center [170, 117] width 114 height 152
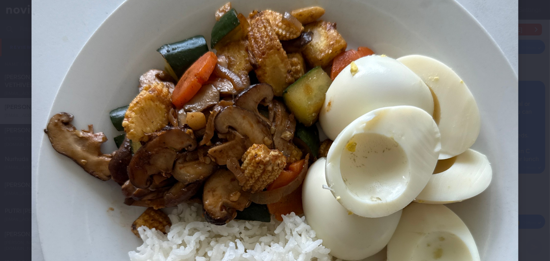
scroll to position [167, 0]
click at [522, 75] on div at bounding box center [275, 189] width 550 height 712
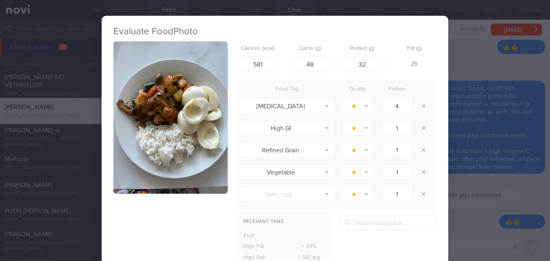
click at [202, 154] on button "button" at bounding box center [170, 117] width 114 height 152
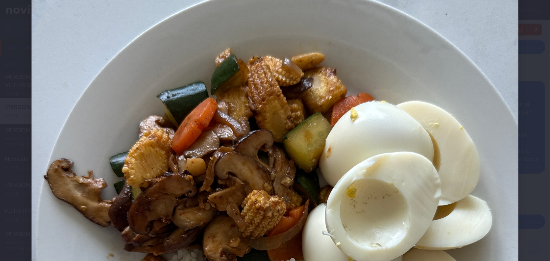
scroll to position [121, 0]
click at [529, 106] on div at bounding box center [275, 235] width 550 height 712
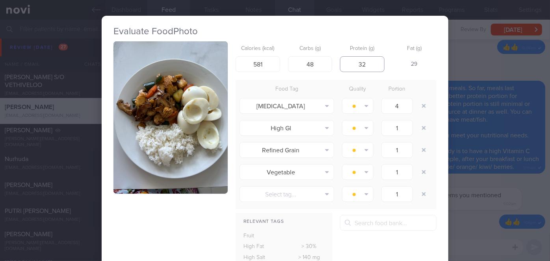
click at [369, 67] on input "32" at bounding box center [362, 64] width 45 height 16
type input "3"
type input "14"
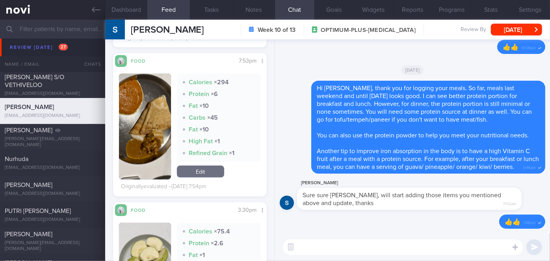
scroll to position [465, 0]
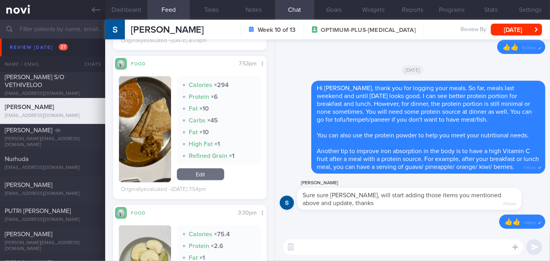
click at [163, 138] on button "button" at bounding box center [145, 129] width 52 height 106
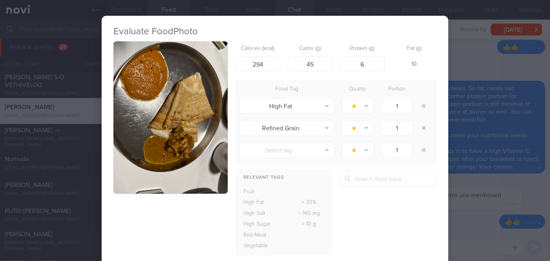
click at [163, 138] on button "button" at bounding box center [170, 117] width 114 height 152
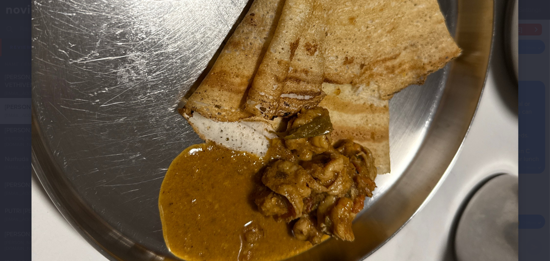
scroll to position [289, 0]
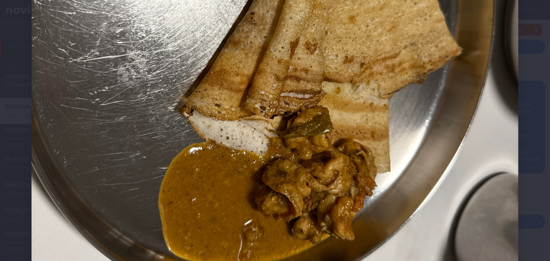
click at [540, 100] on div at bounding box center [275, 67] width 550 height 712
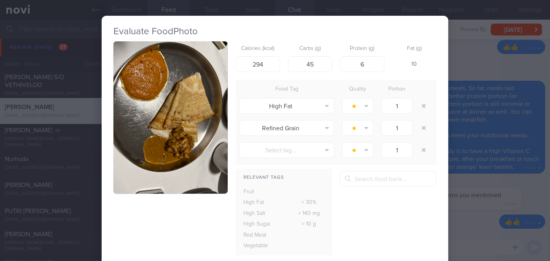
click at [470, 57] on div "Evaluate Food Photo Calories (kcal) 294 Carbs (g) 45 Protein (g) 6 Fat (g) 10 F…" at bounding box center [275, 130] width 550 height 261
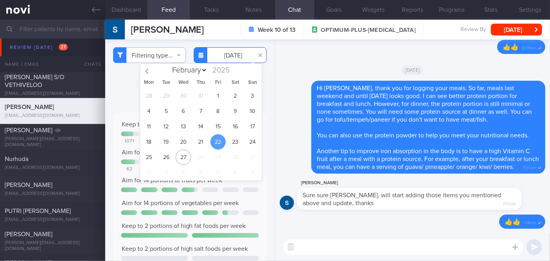
click at [221, 58] on input "[DATE]" at bounding box center [230, 55] width 73 height 16
click at [231, 143] on span "23" at bounding box center [235, 141] width 15 height 15
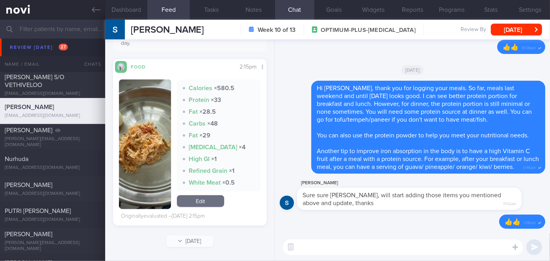
scroll to position [332, 0]
click at [150, 157] on button "button" at bounding box center [145, 145] width 52 height 130
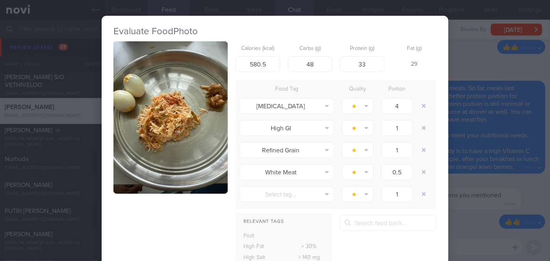
click at [150, 157] on button "button" at bounding box center [170, 117] width 114 height 152
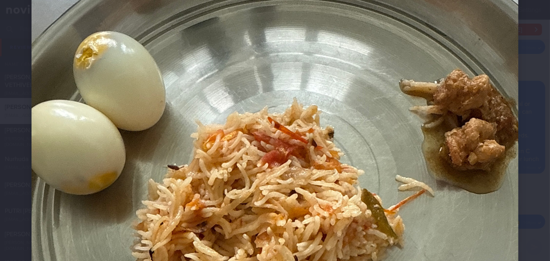
scroll to position [140, 0]
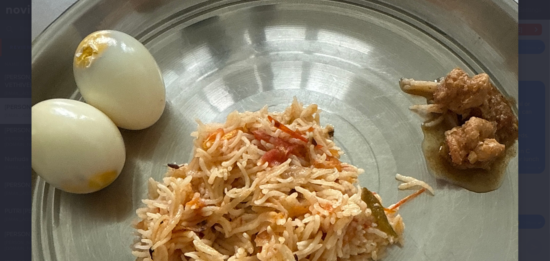
click at [525, 97] on div at bounding box center [275, 216] width 550 height 712
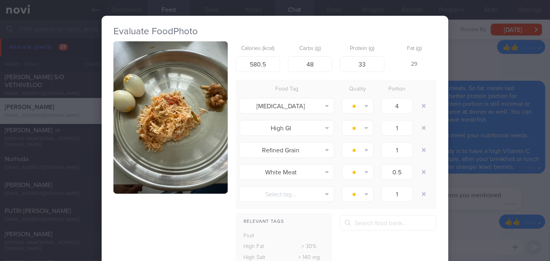
click at [482, 58] on div "Evaluate Food Photo Calories (kcal) 580.5 Carbs (g) 48 Protein (g) 33 Fat (g) 2…" at bounding box center [275, 130] width 550 height 261
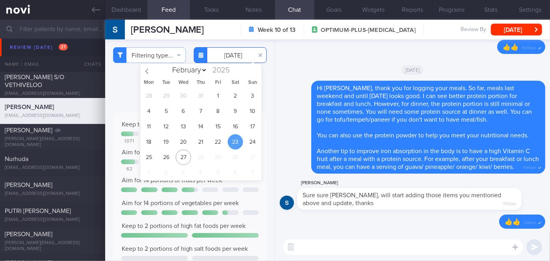
click at [230, 56] on input "[DATE]" at bounding box center [230, 55] width 73 height 16
click at [255, 137] on span "24" at bounding box center [252, 141] width 15 height 15
type input "[DATE]"
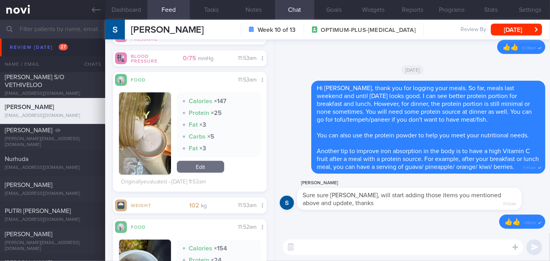
scroll to position [655, 0]
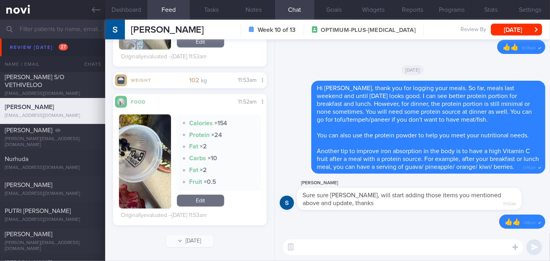
click at [139, 161] on button "button" at bounding box center [145, 162] width 52 height 94
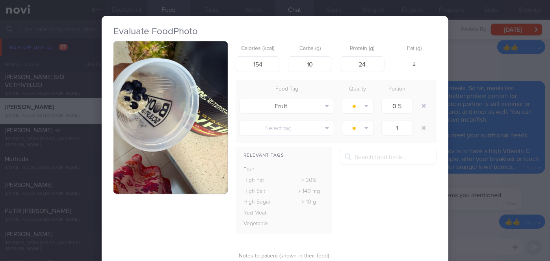
click at [483, 197] on div "Evaluate Food Photo Calories (kcal) 154 Carbs (g) 10 Protein (g) 24 Fat (g) 2 F…" at bounding box center [275, 130] width 550 height 261
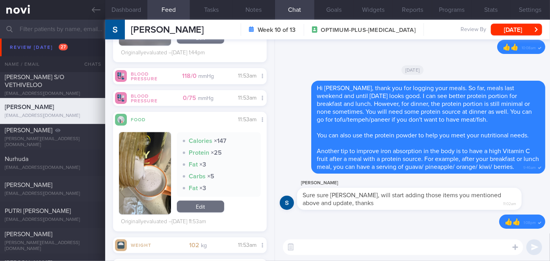
scroll to position [467, 0]
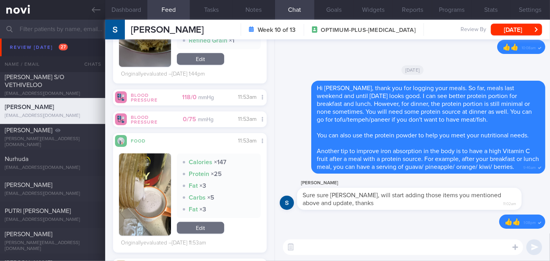
click at [142, 175] on button "button" at bounding box center [145, 195] width 52 height 82
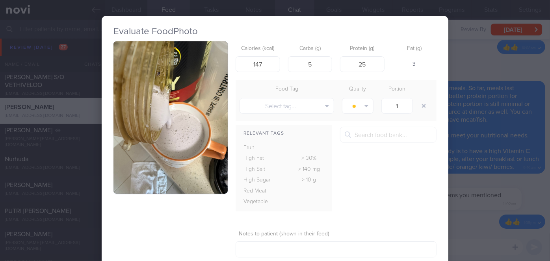
click at [472, 183] on div "Evaluate Food Photo Calories (kcal) 147 Carbs (g) 5 Protein (g) 25 Fat (g) 3 Fo…" at bounding box center [275, 130] width 550 height 261
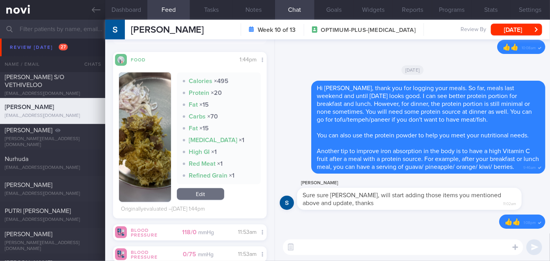
scroll to position [332, 0]
click at [149, 148] on button "button" at bounding box center [145, 137] width 52 height 130
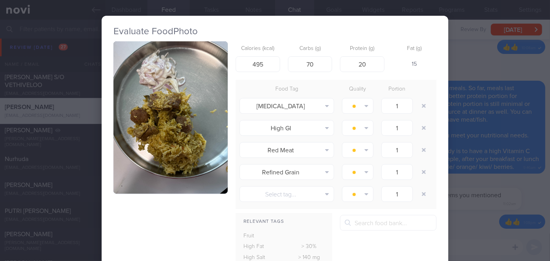
click at [494, 178] on div "Evaluate Food Photo Calories (kcal) 495 Carbs (g) 70 Protein (g) 20 Fat (g) 15 …" at bounding box center [275, 130] width 550 height 261
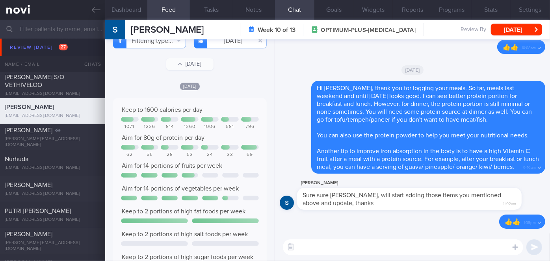
scroll to position [13, 0]
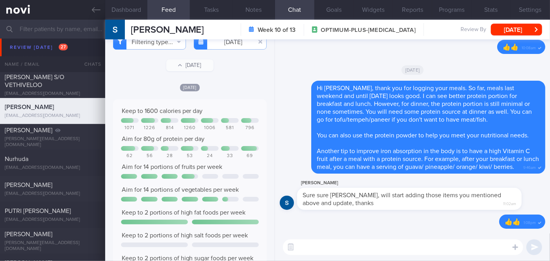
click at [318, 245] on textarea at bounding box center [403, 248] width 240 height 16
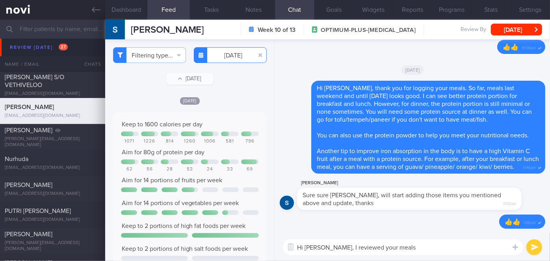
type textarea "Hi [PERSON_NAME], I reviewed your meals"
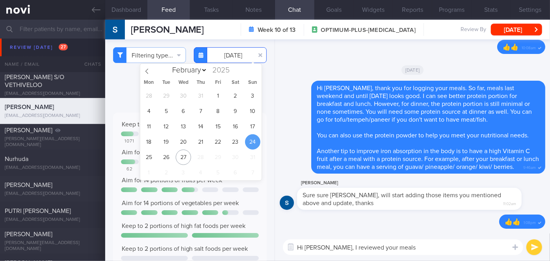
click at [230, 56] on input "[DATE]" at bounding box center [230, 55] width 73 height 16
click at [187, 142] on span "20" at bounding box center [183, 141] width 15 height 15
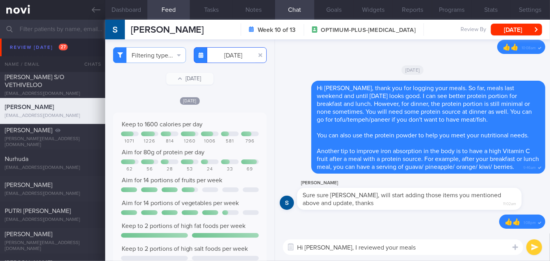
click at [221, 52] on input "[DATE]" at bounding box center [230, 55] width 73 height 16
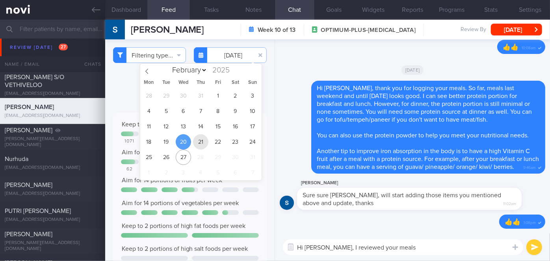
click at [201, 148] on span "21" at bounding box center [200, 141] width 15 height 15
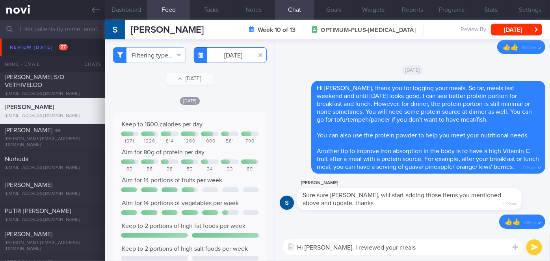
click at [227, 57] on input "[DATE]" at bounding box center [230, 55] width 73 height 16
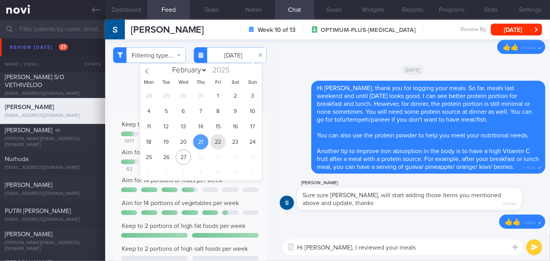
click at [215, 138] on span "22" at bounding box center [217, 141] width 15 height 15
type input "[DATE]"
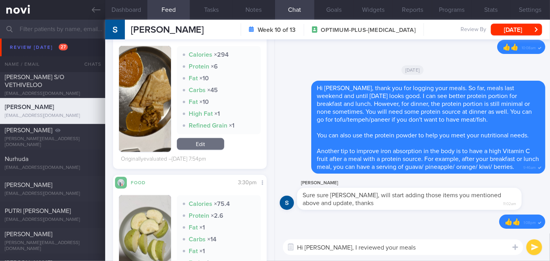
scroll to position [496, 0]
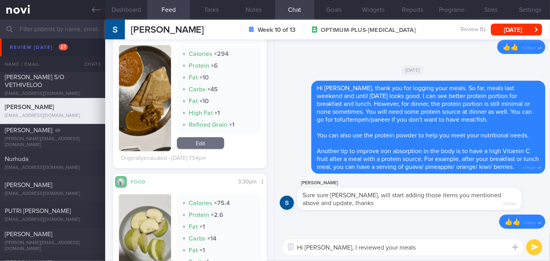
click at [424, 246] on textarea "Hi [PERSON_NAME], I reviewed your meals" at bounding box center [403, 248] width 240 height 16
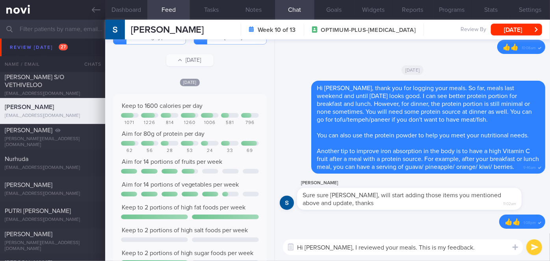
scroll to position [0, 0]
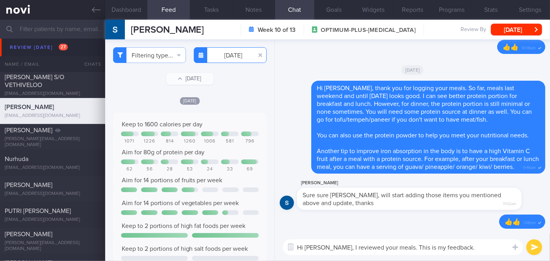
type textarea "Hi [PERSON_NAME], I reviewed your meals. This is my feedback."
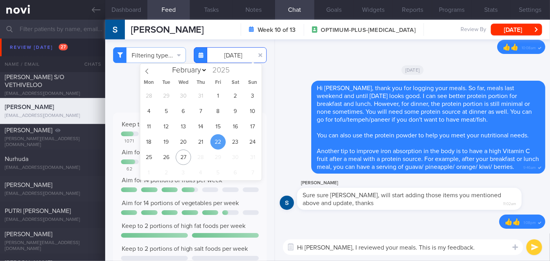
click at [230, 56] on input "[DATE]" at bounding box center [230, 55] width 73 height 16
click at [240, 143] on span "23" at bounding box center [235, 141] width 15 height 15
type input "[DATE]"
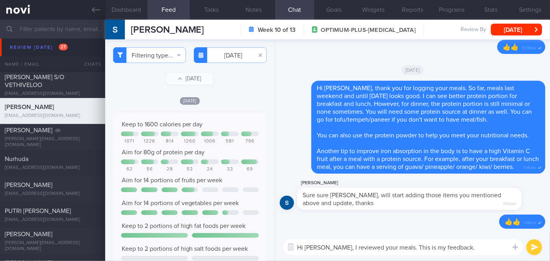
click at [477, 249] on textarea "Hi [PERSON_NAME], I reviewed your meals. This is my feedback." at bounding box center [403, 248] width 240 height 16
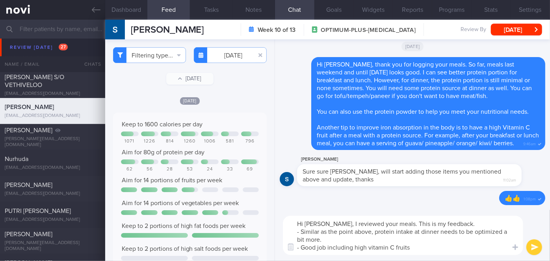
click at [392, 237] on textarea "Hi [PERSON_NAME], I reviewed your meals. This is my feedback. - Similar as the …" at bounding box center [403, 235] width 240 height 39
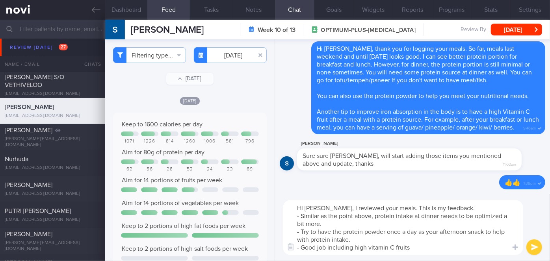
type textarea "Hi [PERSON_NAME], I reviewed your meals. This is my feedback. - Similar as the …"
click at [535, 249] on button "submit" at bounding box center [534, 248] width 16 height 16
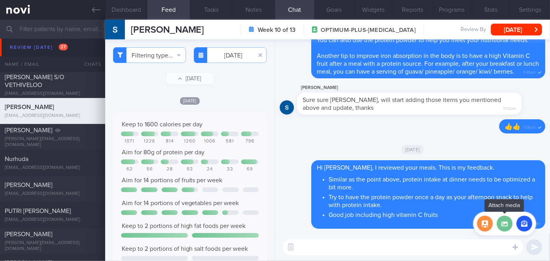
click at [506, 222] on label at bounding box center [505, 224] width 16 height 16
click at [0, 0] on input "file" at bounding box center [0, 0] width 0 height 0
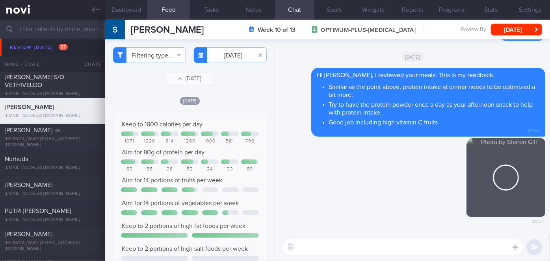
click at [496, 248] on textarea at bounding box center [403, 248] width 240 height 16
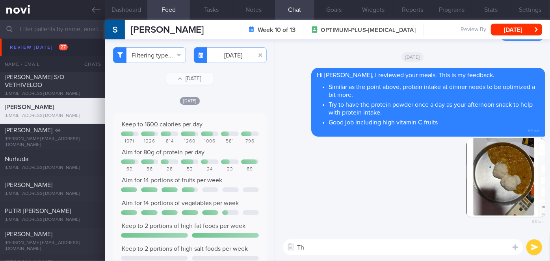
type textarea "T"
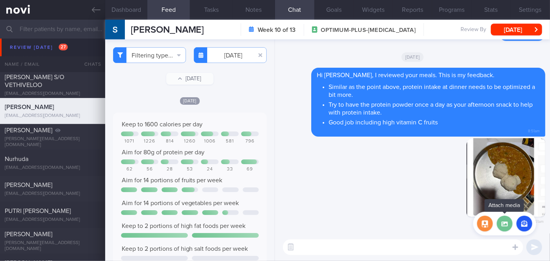
click at [505, 218] on label at bounding box center [505, 224] width 16 height 16
click at [0, 0] on input "file" at bounding box center [0, 0] width 0 height 0
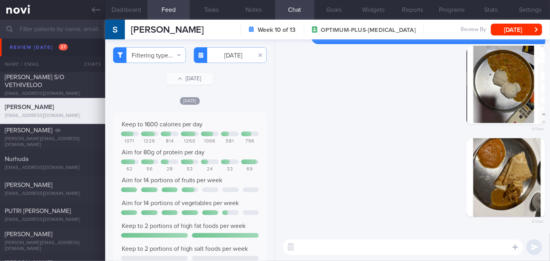
click at [400, 248] on textarea at bounding box center [403, 248] width 240 height 16
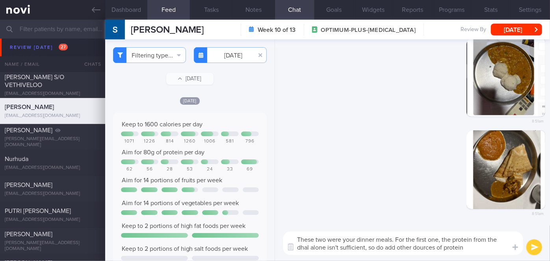
click at [417, 245] on textarea "These two were your dinner meals. For the first one, the protein from the dhal …" at bounding box center [403, 244] width 240 height 24
click at [470, 244] on textarea "These two were your dinner meals. For the first one, the protein from the dhal …" at bounding box center [403, 244] width 240 height 24
click at [468, 243] on textarea "These two were your dinner meals. For the first one, the protein from the dhal …" at bounding box center [403, 244] width 240 height 24
click at [469, 247] on textarea "These two were your dinner meals. For the first one, the protein from the dhal …" at bounding box center [403, 244] width 240 height 24
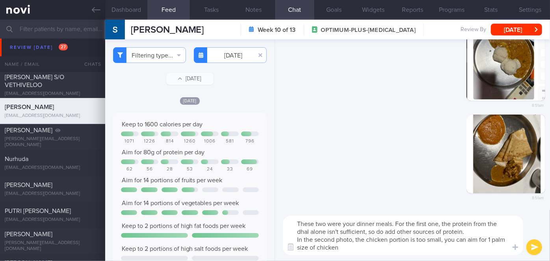
type textarea "These two were your dinner meals. For the first one, the protein from the dhal …"
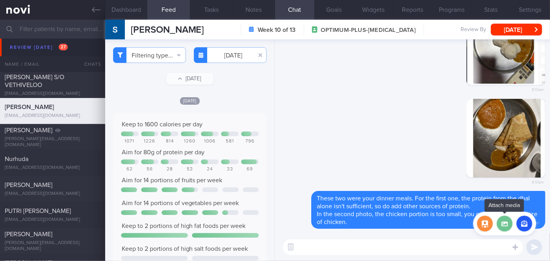
click at [503, 225] on label at bounding box center [505, 224] width 16 height 16
click at [0, 0] on input "file" at bounding box center [0, 0] width 0 height 0
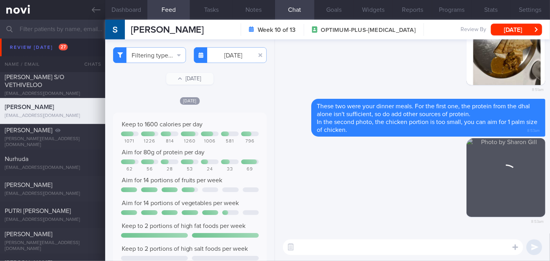
click at [332, 249] on textarea at bounding box center [403, 248] width 240 height 16
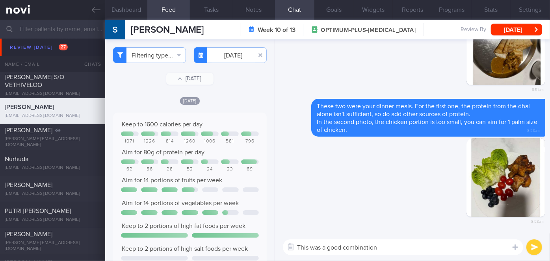
type textarea "This was a good combination!"
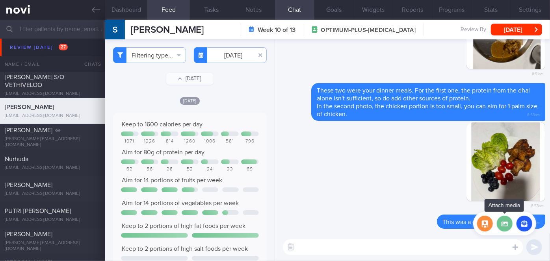
click at [501, 224] on label at bounding box center [505, 224] width 16 height 16
click at [0, 0] on input "file" at bounding box center [0, 0] width 0 height 0
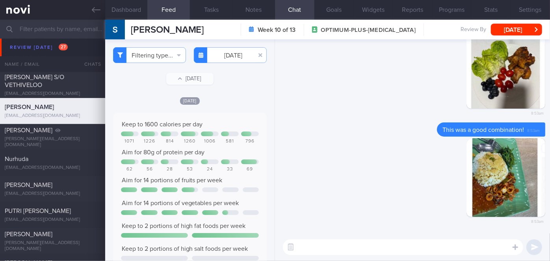
click at [346, 246] on textarea at bounding box center [403, 248] width 240 height 16
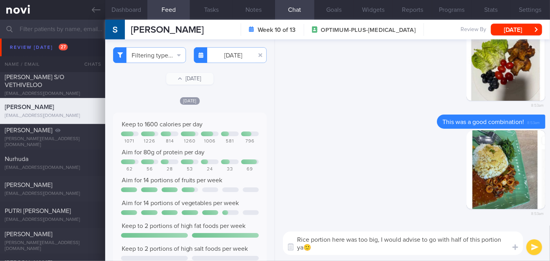
type textarea "Rice portion here was too big, I would advise to go with half of this portion y…"
click at [533, 247] on button "submit" at bounding box center [534, 248] width 16 height 16
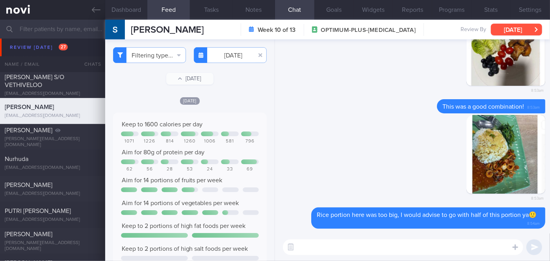
click at [523, 26] on button "[DATE]" at bounding box center [516, 30] width 51 height 12
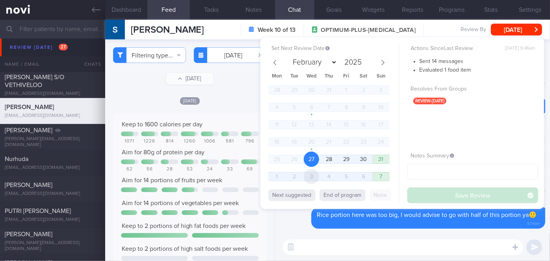
click at [315, 181] on span "3" at bounding box center [311, 176] width 15 height 15
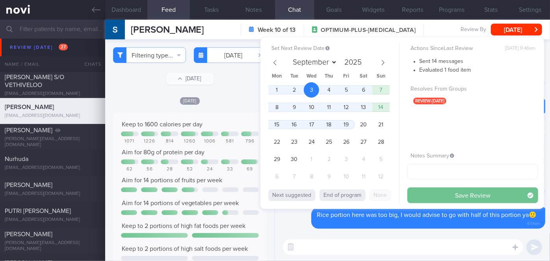
click at [442, 192] on button "Save Review" at bounding box center [472, 196] width 131 height 16
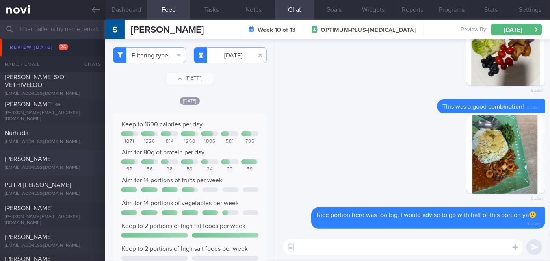
click at [56, 159] on div "[PERSON_NAME]" at bounding box center [52, 159] width 94 height 8
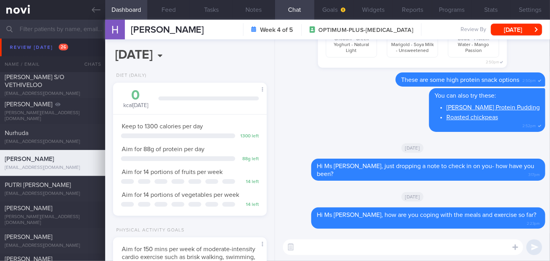
click at [342, 251] on textarea at bounding box center [403, 248] width 240 height 16
click at [518, 28] on button "[DATE]" at bounding box center [516, 30] width 51 height 12
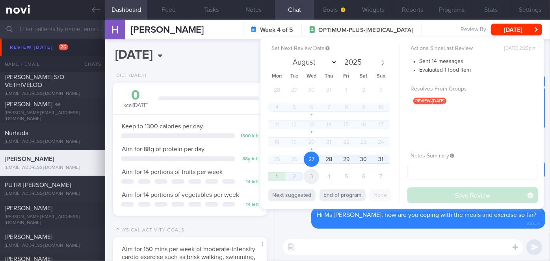
click at [312, 177] on span "3" at bounding box center [311, 176] width 15 height 15
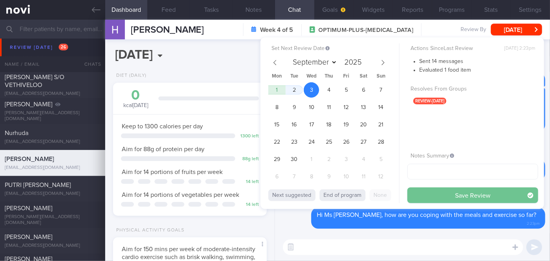
click at [414, 193] on button "Save Review" at bounding box center [472, 196] width 131 height 16
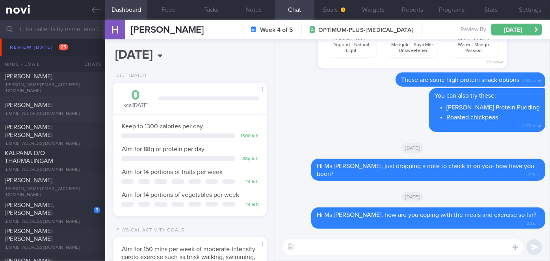
scroll to position [2645, 0]
click at [71, 211] on div "[PERSON_NAME], [PERSON_NAME]" at bounding box center [52, 209] width 94 height 16
select select "7"
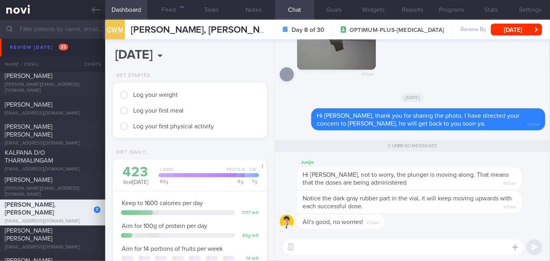
scroll to position [78, 134]
click at [340, 90] on div "[DATE]" at bounding box center [413, 97] width 266 height 22
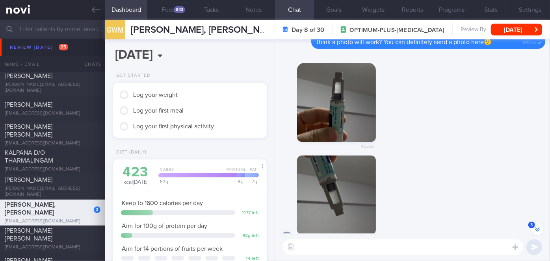
click at [340, 90] on button "button" at bounding box center [336, 102] width 79 height 79
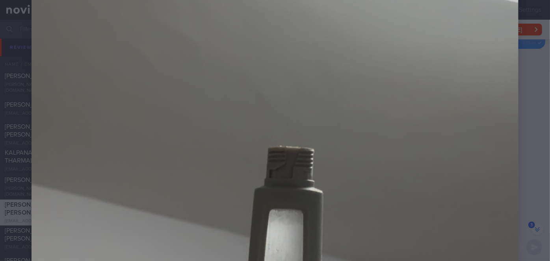
scroll to position [297, 0]
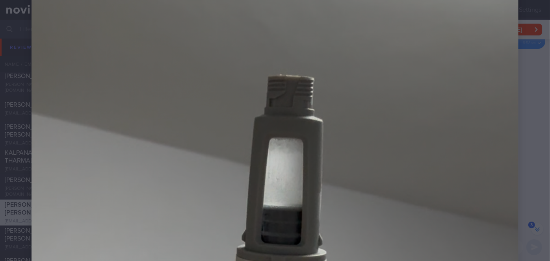
click at [519, 106] on div at bounding box center [275, 263] width 550 height 1121
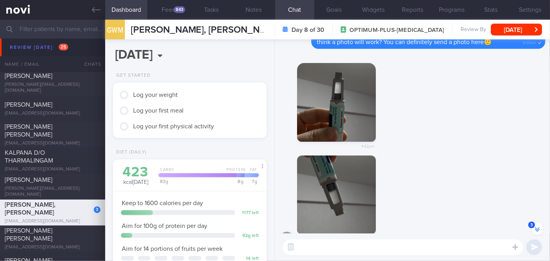
click at [330, 211] on button "button" at bounding box center [336, 195] width 79 height 79
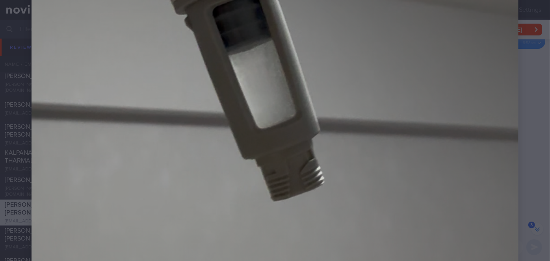
scroll to position [506, 0]
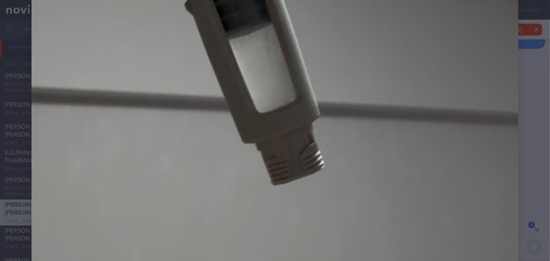
click at [531, 163] on div at bounding box center [275, 54] width 550 height 1121
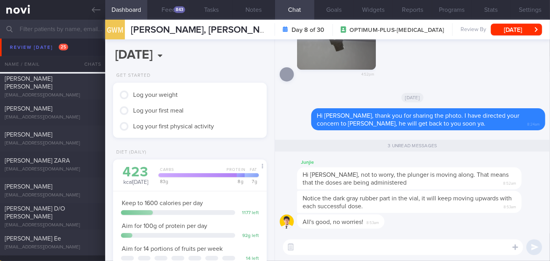
scroll to position [2797, 0]
click at [76, 164] on div "[PERSON_NAME] ZARA" at bounding box center [52, 161] width 94 height 8
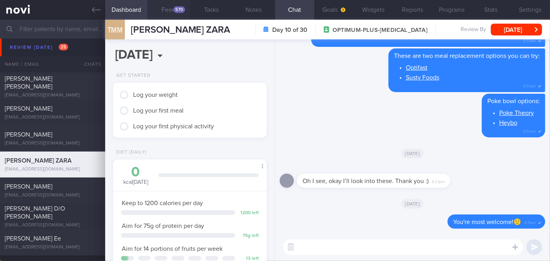
click at [172, 7] on button "Feed 570" at bounding box center [168, 10] width 43 height 20
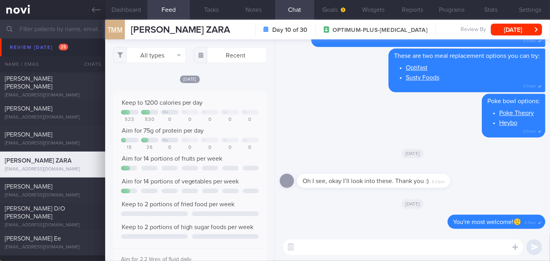
scroll to position [34, 138]
click at [230, 57] on input "text" at bounding box center [230, 55] width 73 height 16
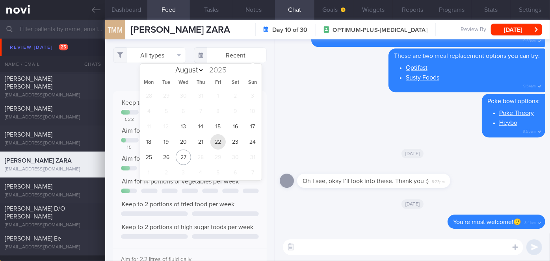
click at [215, 147] on span "22" at bounding box center [217, 141] width 15 height 15
type input "[DATE]"
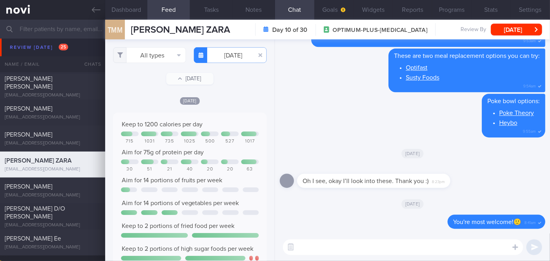
click at [215, 147] on div "Keep to 1200 calories per day 715 1031 735 1025 500 527 1017 Aim for 75g of pro…" at bounding box center [190, 204] width 138 height 167
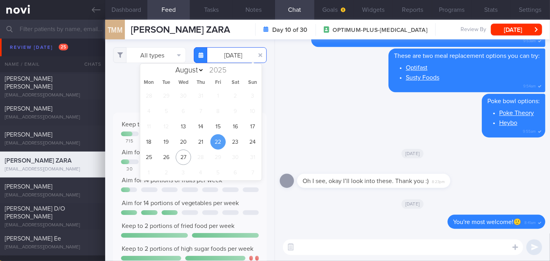
click at [224, 61] on input "[DATE]" at bounding box center [230, 55] width 73 height 16
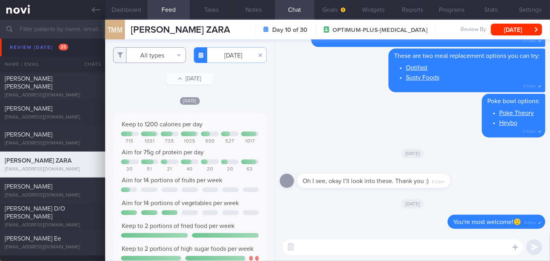
click at [156, 52] on button "All types" at bounding box center [149, 55] width 73 height 16
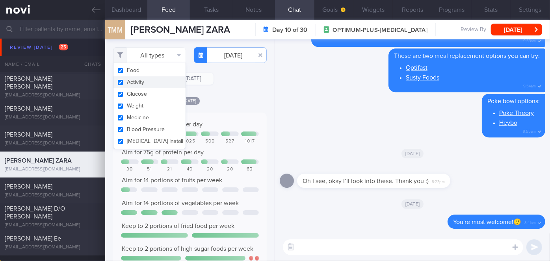
click at [148, 78] on button "Activity" at bounding box center [149, 82] width 72 height 12
checkbox input "false"
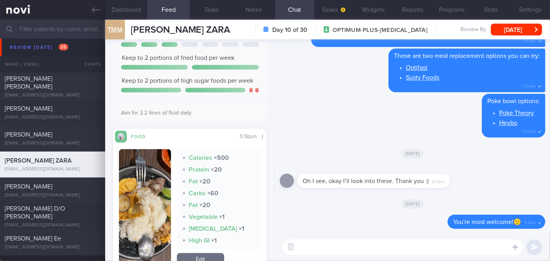
scroll to position [280, 0]
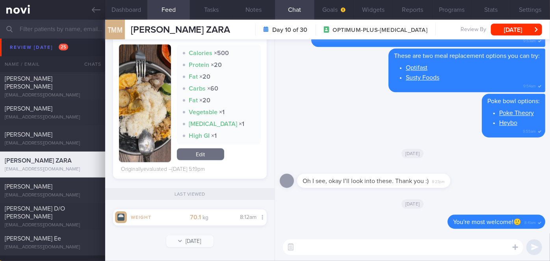
click at [154, 106] on button "button" at bounding box center [145, 104] width 52 height 118
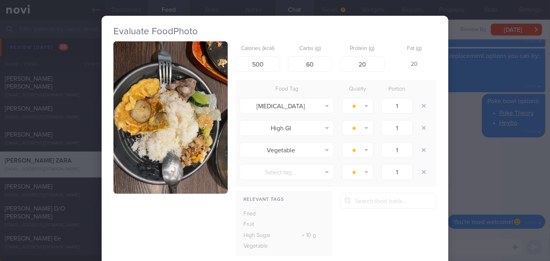
click at [197, 160] on button "button" at bounding box center [170, 117] width 114 height 152
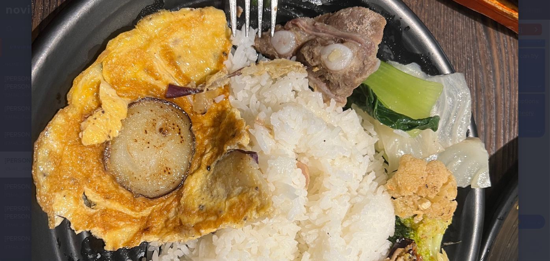
scroll to position [182, 0]
click at [504, 88] on img at bounding box center [275, 174] width 487 height 649
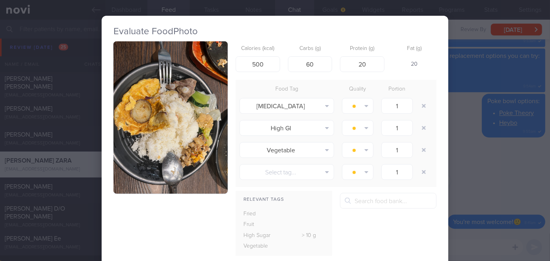
click at [452, 135] on div "Evaluate Food Photo Calories (kcal) 500 Carbs (g) 60 Protein (g) 20 Fat (g) 20 …" at bounding box center [275, 130] width 550 height 261
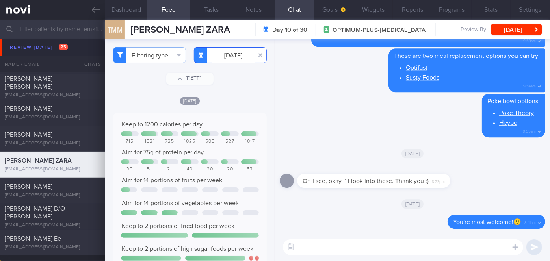
click at [221, 56] on input "[DATE]" at bounding box center [230, 55] width 73 height 16
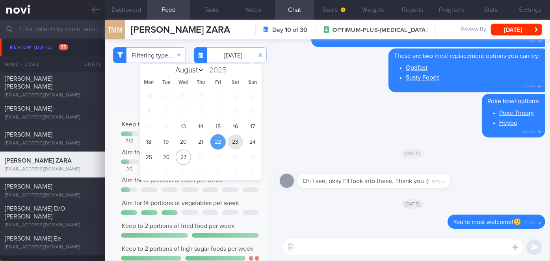
click at [238, 146] on span "23" at bounding box center [235, 141] width 15 height 15
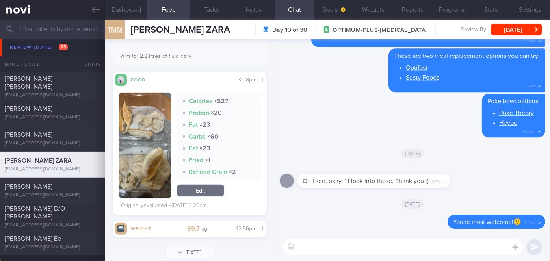
scroll to position [226, 0]
click at [136, 145] on button "button" at bounding box center [145, 145] width 52 height 106
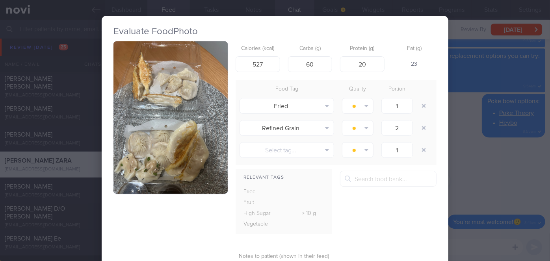
click at [148, 148] on button "button" at bounding box center [170, 117] width 114 height 152
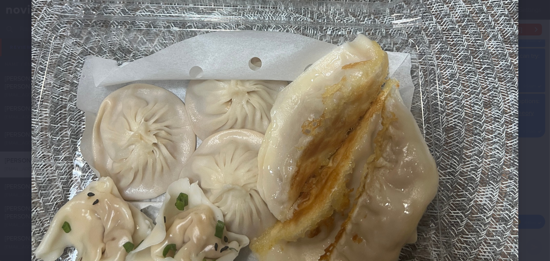
scroll to position [325, 0]
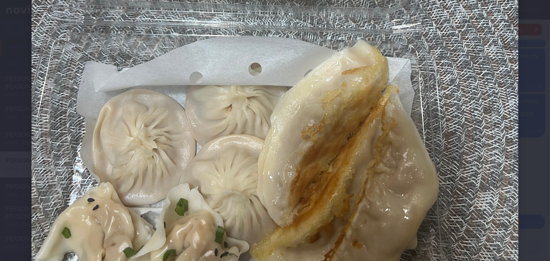
click at [532, 99] on div at bounding box center [275, 31] width 550 height 712
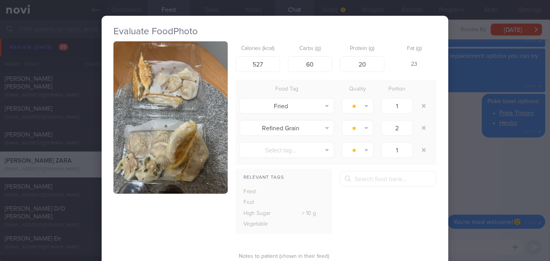
click at [483, 109] on div "Evaluate Food Photo Calories (kcal) 527 Carbs (g) 60 Protein (g) 20 Fat (g) 23 …" at bounding box center [275, 130] width 550 height 261
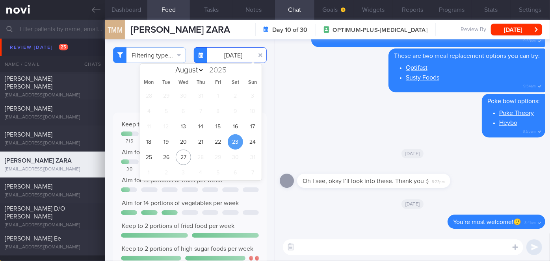
click at [230, 57] on input "[DATE]" at bounding box center [230, 55] width 73 height 16
click at [248, 139] on span "24" at bounding box center [252, 141] width 15 height 15
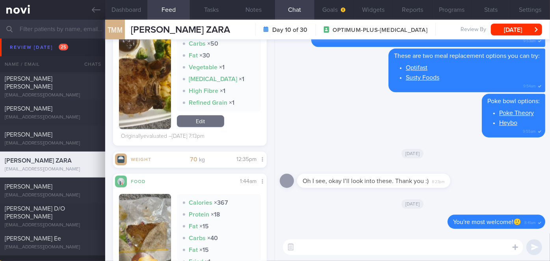
scroll to position [440, 0]
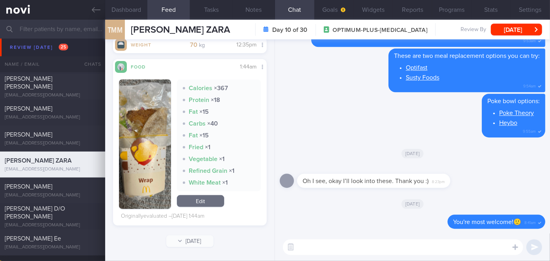
click at [147, 168] on button "button" at bounding box center [145, 145] width 52 height 130
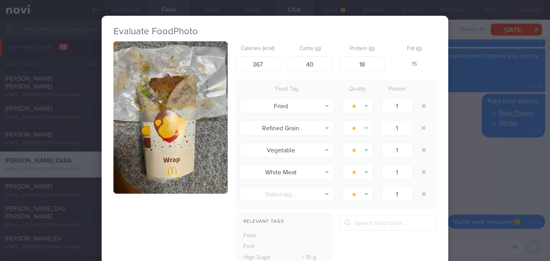
click at [180, 189] on button "button" at bounding box center [170, 117] width 114 height 152
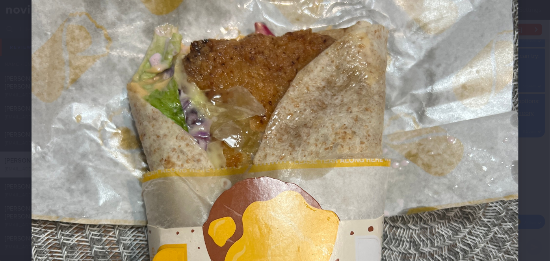
scroll to position [153, 0]
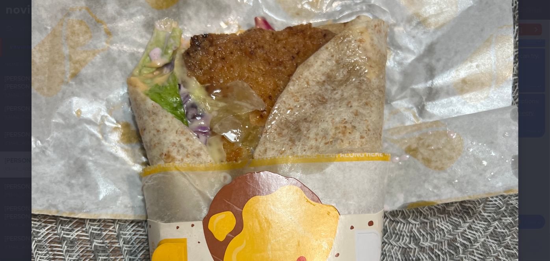
click at [522, 129] on div at bounding box center [275, 203] width 550 height 712
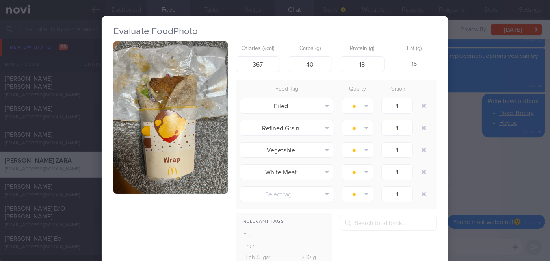
click at [492, 151] on div "Evaluate Food Photo Calories (kcal) 367 Carbs (g) 40 Protein (g) 18 Fat (g) 15 …" at bounding box center [275, 130] width 550 height 261
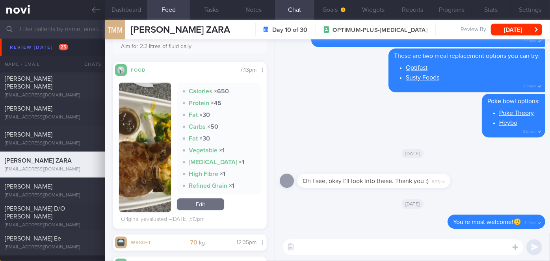
scroll to position [230, 0]
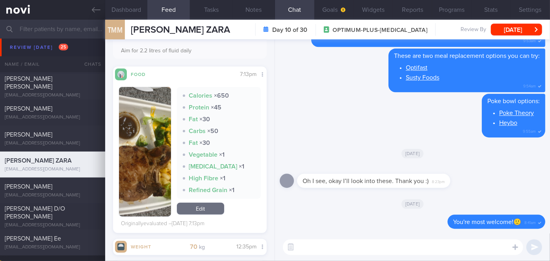
click at [143, 175] on button "button" at bounding box center [145, 152] width 52 height 130
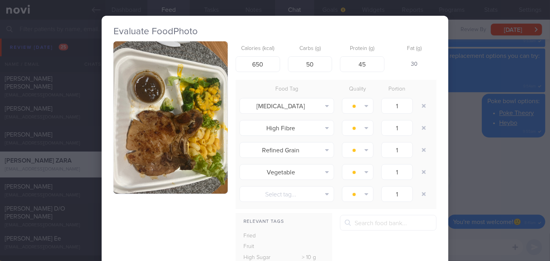
click at [143, 175] on button "button" at bounding box center [170, 117] width 114 height 152
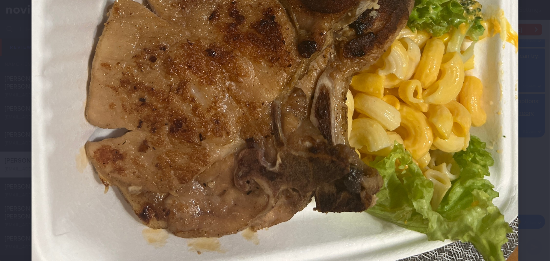
scroll to position [270, 0]
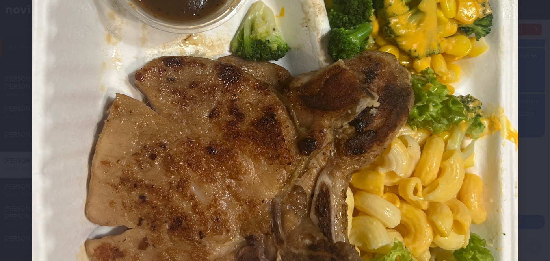
click at [520, 142] on div at bounding box center [275, 86] width 550 height 712
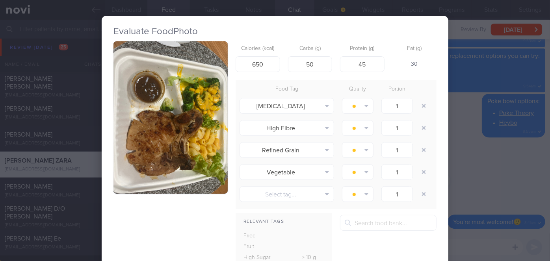
click at [472, 139] on div "Evaluate Food Photo Calories (kcal) 650 Carbs (g) 50 Protein (g) 45 Fat (g) 30 …" at bounding box center [275, 130] width 550 height 261
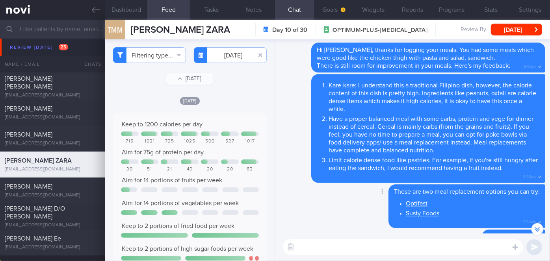
scroll to position [-147, 0]
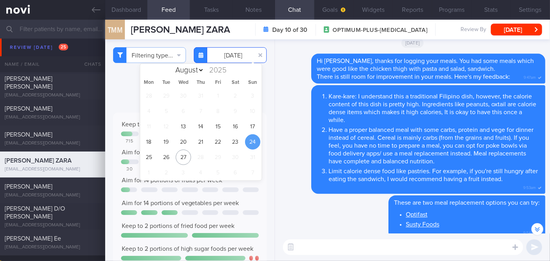
click at [229, 57] on input "[DATE]" at bounding box center [230, 55] width 73 height 16
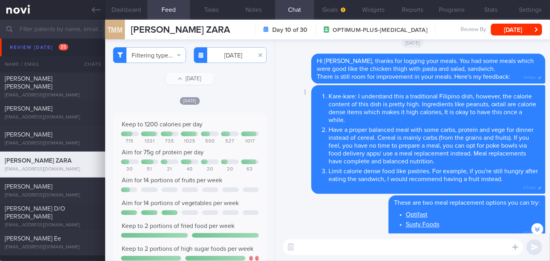
click at [297, 135] on div "Delete Kare-kare: I understand this a traditional Filipino dish, however, the c…" at bounding box center [413, 139] width 266 height 109
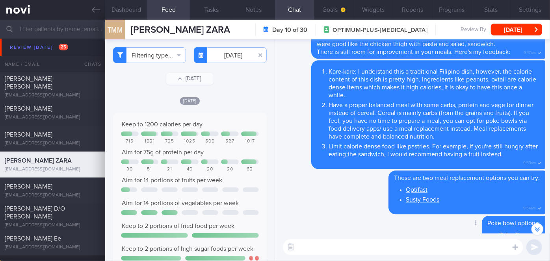
scroll to position [-122, 0]
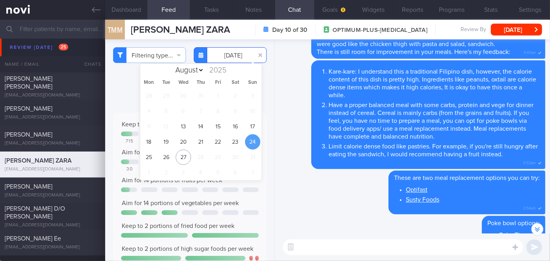
click at [216, 60] on input "[DATE]" at bounding box center [230, 55] width 73 height 16
click at [150, 154] on span "25" at bounding box center [148, 157] width 15 height 15
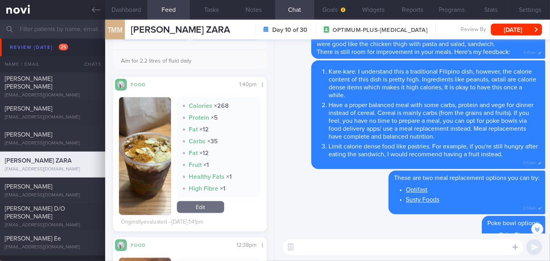
scroll to position [417, 0]
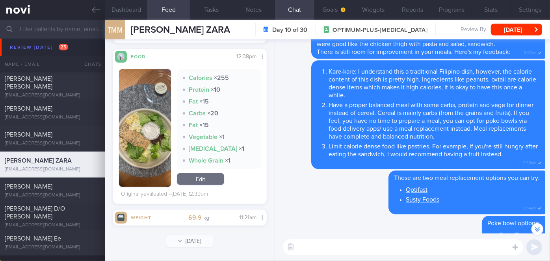
click at [149, 121] on button "button" at bounding box center [145, 128] width 52 height 118
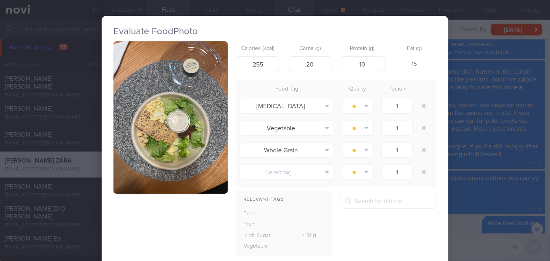
click at [149, 121] on button "button" at bounding box center [170, 117] width 114 height 152
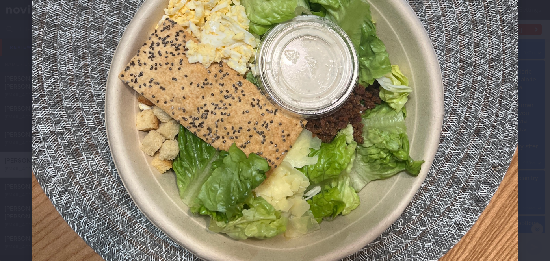
scroll to position [302, 0]
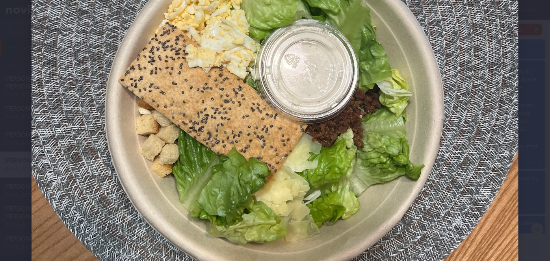
click at [524, 117] on div at bounding box center [275, 54] width 550 height 712
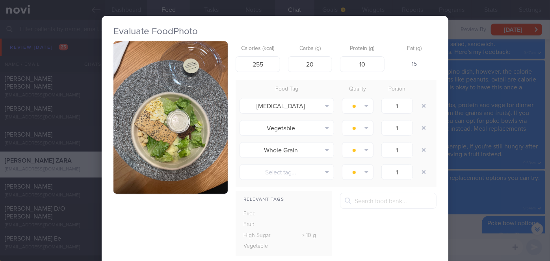
click at [462, 141] on div "Evaluate Food Photo Calories (kcal) 255 Carbs (g) 20 Protein (g) 10 Fat (g) 15 …" at bounding box center [275, 130] width 550 height 261
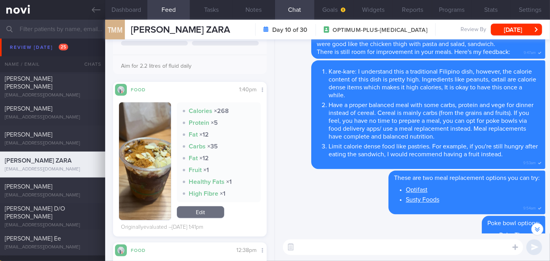
scroll to position [215, 0]
click at [166, 165] on button "button" at bounding box center [145, 161] width 52 height 118
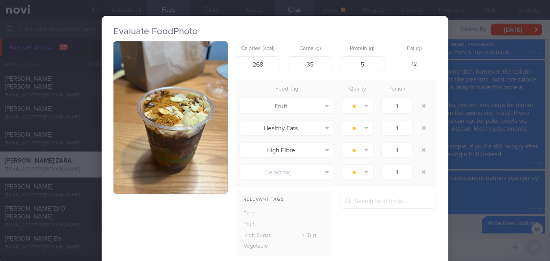
click at [166, 165] on button "button" at bounding box center [170, 117] width 114 height 152
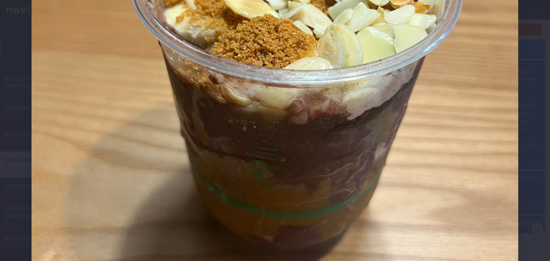
scroll to position [325, 0]
click at [524, 183] on div at bounding box center [275, 31] width 550 height 712
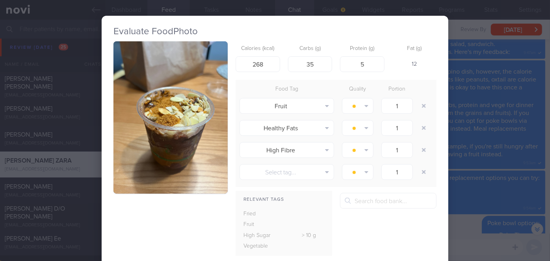
click at [462, 217] on div "Evaluate Food Photo Calories (kcal) 268 Carbs (g) 35 Protein (g) 5 Fat (g) 12 F…" at bounding box center [275, 130] width 550 height 261
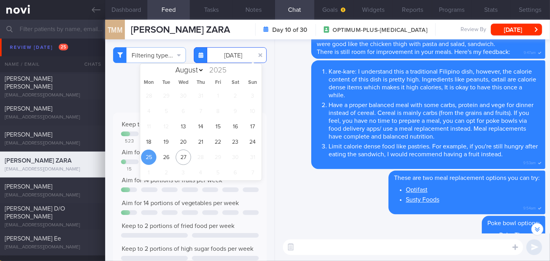
click at [221, 62] on input "[DATE]" at bounding box center [230, 55] width 73 height 16
click at [165, 163] on span "26" at bounding box center [165, 157] width 15 height 15
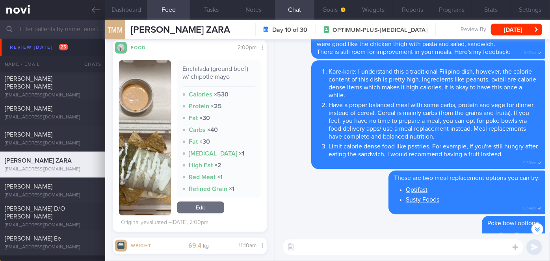
scroll to position [257, 0]
click at [136, 129] on button "button" at bounding box center [145, 138] width 52 height 155
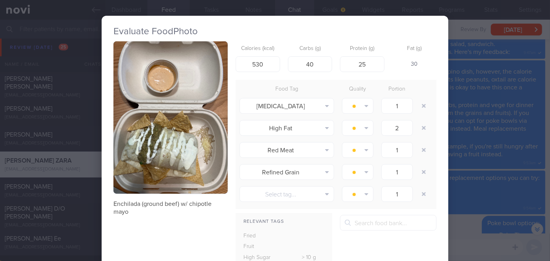
click at [458, 223] on div "Evaluate Food Photo Enchilada (ground beef) w/ chipotle mayo Calories (kcal) 53…" at bounding box center [275, 130] width 550 height 261
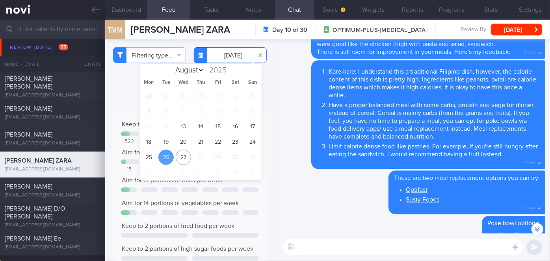
click at [237, 61] on input "[DATE]" at bounding box center [230, 55] width 73 height 16
click at [152, 162] on span "25" at bounding box center [148, 157] width 15 height 15
type input "[DATE]"
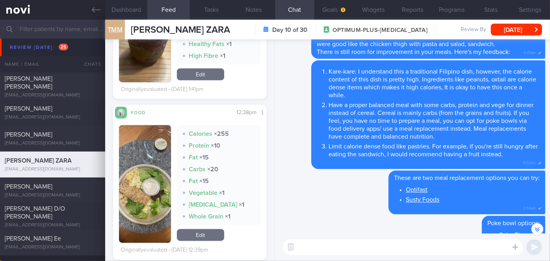
scroll to position [353, 0]
click at [359, 255] on div "​ ​" at bounding box center [412, 248] width 275 height 28
click at [356, 253] on textarea at bounding box center [403, 248] width 240 height 16
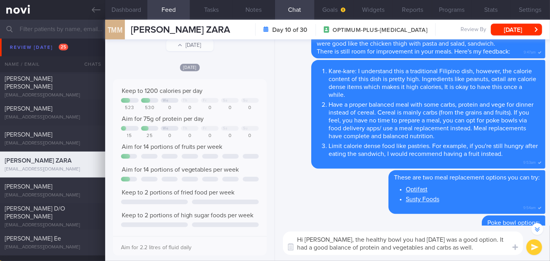
scroll to position [0, 0]
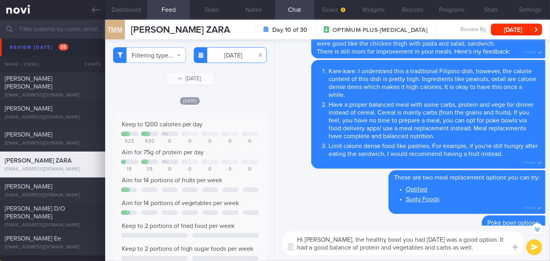
type textarea "Hi [PERSON_NAME], the healthy bowl you had [DATE] was a good option. It had a g…"
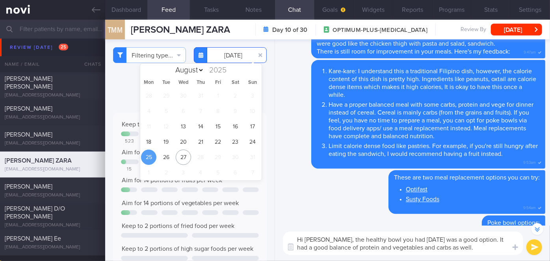
click at [223, 58] on input "[DATE]" at bounding box center [230, 55] width 73 height 16
click at [166, 154] on span "26" at bounding box center [165, 157] width 15 height 15
type input "[DATE]"
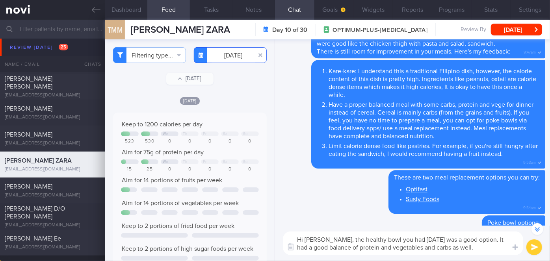
scroll to position [220, 0]
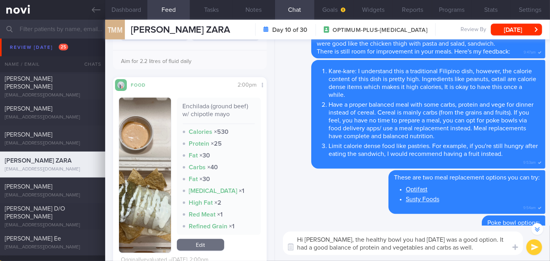
click at [472, 249] on textarea "Hi [PERSON_NAME], the healthy bowl you had [DATE] was a good option. It had a g…" at bounding box center [403, 244] width 240 height 24
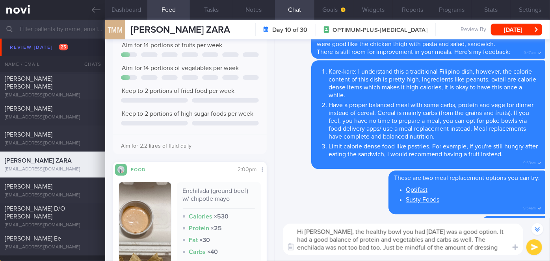
scroll to position [0, 0]
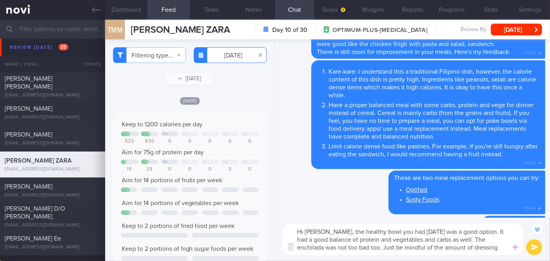
type textarea "Hi [PERSON_NAME], the healthy bowl you had [DATE] was a good option. It had a g…"
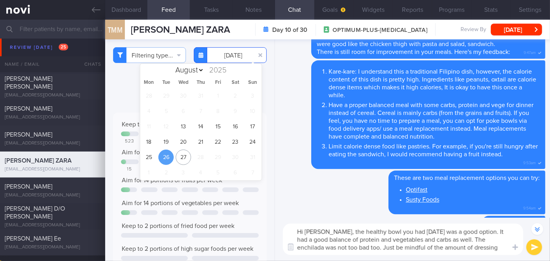
click at [227, 54] on input "[DATE]" at bounding box center [230, 55] width 73 height 16
click at [149, 153] on span "25" at bounding box center [148, 157] width 15 height 15
type input "[DATE]"
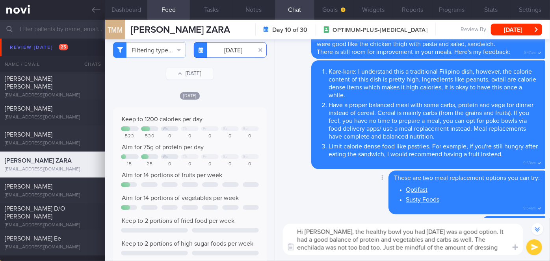
scroll to position [1, 0]
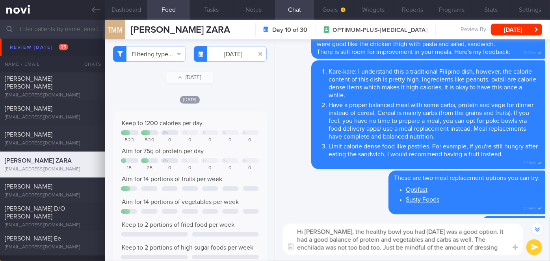
click at [534, 250] on button "submit" at bounding box center [534, 248] width 16 height 16
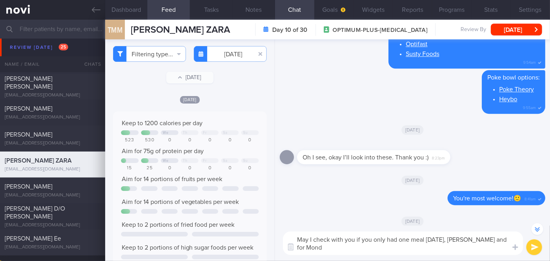
scroll to position [-48, 0]
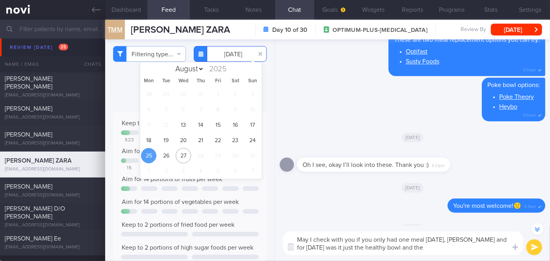
click at [232, 61] on input "[DATE]" at bounding box center [230, 54] width 73 height 16
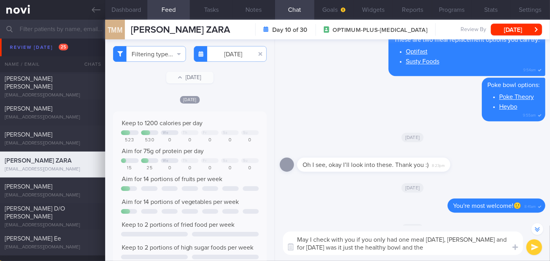
click at [137, 86] on div "Filtering type... Food Activity Glucose Weight Medicine Blood Pressure [MEDICAL…" at bounding box center [189, 150] width 169 height 222
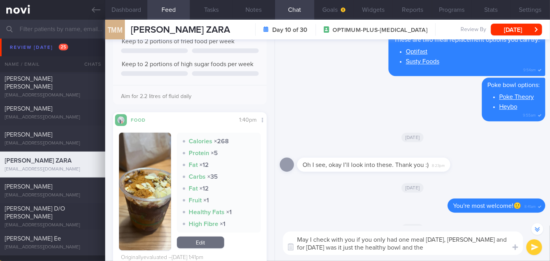
scroll to position [229, 0]
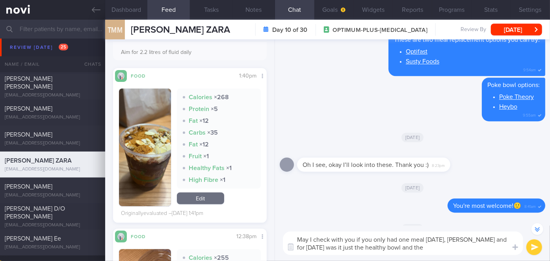
click at [143, 182] on button "button" at bounding box center [145, 148] width 52 height 118
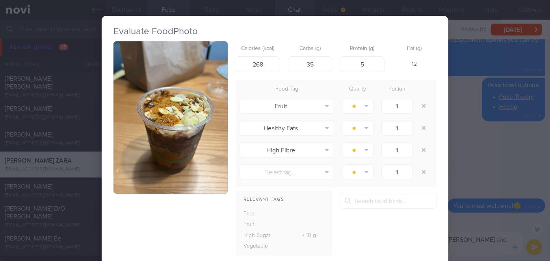
click at [154, 147] on button "button" at bounding box center [170, 117] width 114 height 152
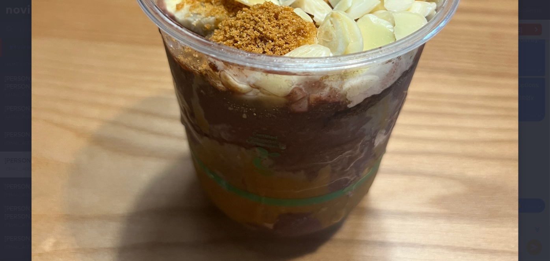
scroll to position [338, 0]
click at [531, 139] on div at bounding box center [275, 18] width 550 height 712
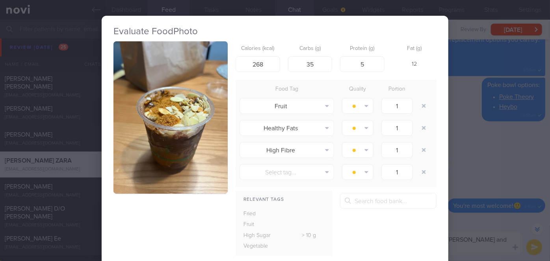
click at [466, 233] on div "Evaluate Food Photo Calories (kcal) 268 Carbs (g) 35 Protein (g) 5 Fat (g) 12 F…" at bounding box center [275, 130] width 550 height 261
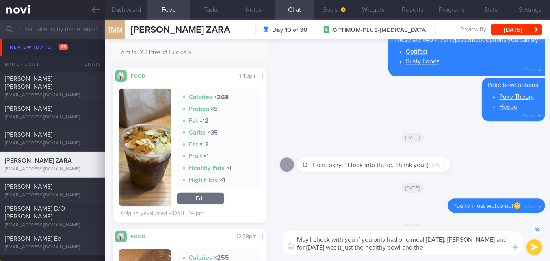
click at [424, 250] on textarea "May I check with you if you only had one meal [DATE], [PERSON_NAME] and for [DA…" at bounding box center [403, 244] width 240 height 24
type textarea "May I check with you if you only had one meal [DATE], [PERSON_NAME] and for [DA…"
click at [536, 249] on button "submit" at bounding box center [534, 248] width 16 height 16
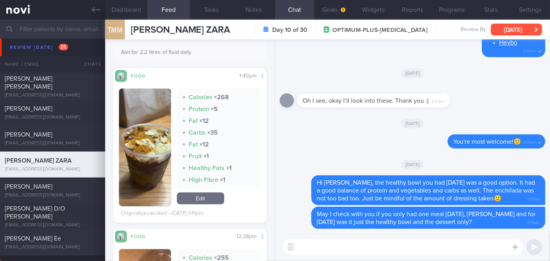
click at [518, 25] on button "[DATE]" at bounding box center [516, 30] width 51 height 12
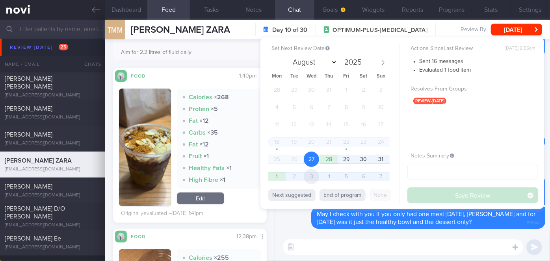
click at [311, 172] on span "3" at bounding box center [311, 176] width 15 height 15
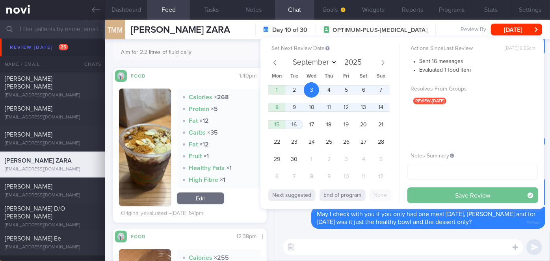
click at [434, 190] on button "Save Review" at bounding box center [472, 196] width 131 height 16
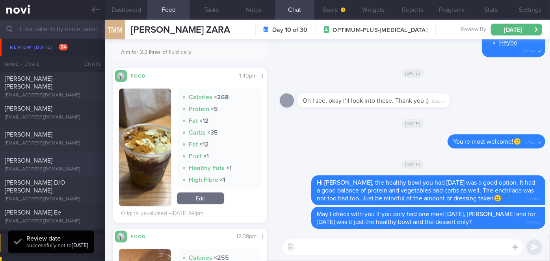
scroll to position [69, 137]
click at [59, 186] on div "[PERSON_NAME] D/O [PERSON_NAME]" at bounding box center [52, 187] width 94 height 16
select select "7"
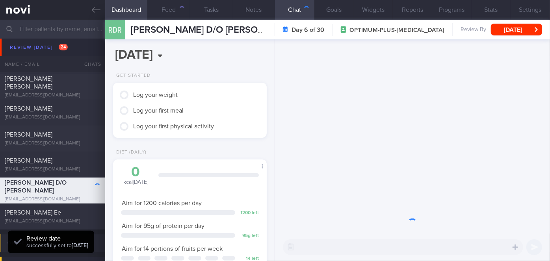
scroll to position [78, 134]
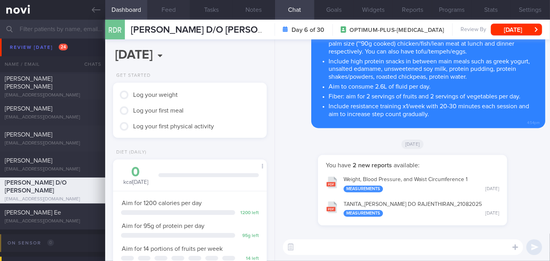
click at [160, 9] on button "Feed" at bounding box center [168, 10] width 43 height 20
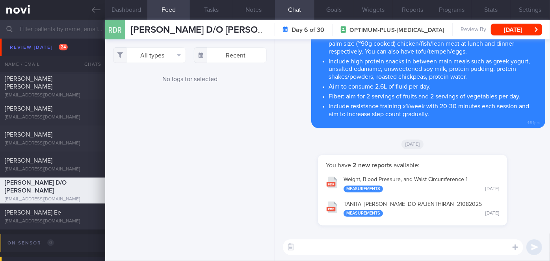
click at [335, 243] on textarea at bounding box center [403, 248] width 240 height 16
type textarea "Hi [PERSON_NAME], how have you been coping with the meals so far?"
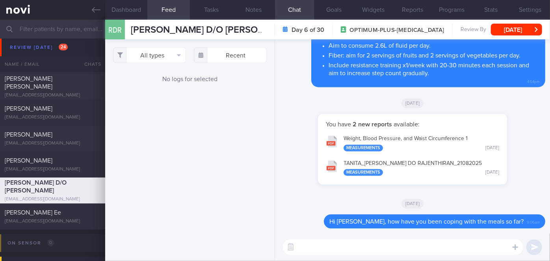
click at [501, 23] on div "RDR [PERSON_NAME] D/O [PERSON_NAME] D/O [PERSON_NAME] [EMAIL_ADDRESS][DOMAIN_NA…" at bounding box center [327, 30] width 445 height 20
click at [498, 31] on button "[DATE]" at bounding box center [516, 30] width 51 height 12
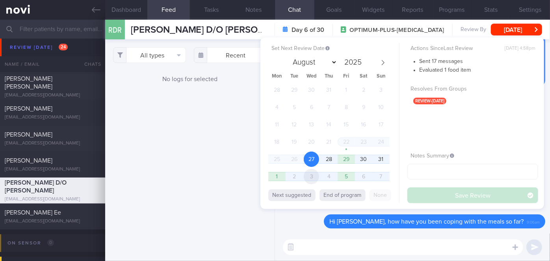
click at [314, 178] on span "3" at bounding box center [311, 176] width 15 height 15
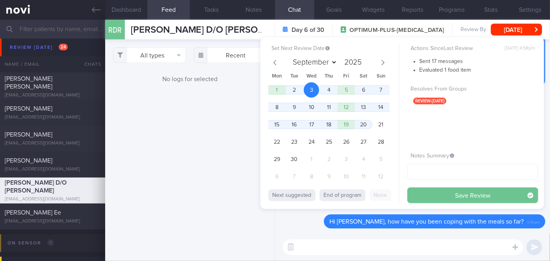
click at [429, 191] on button "Save Review" at bounding box center [472, 196] width 131 height 16
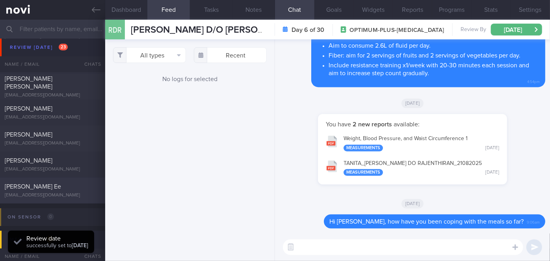
click at [61, 191] on div "[PERSON_NAME] Ee [EMAIL_ADDRESS][DOMAIN_NAME]" at bounding box center [52, 191] width 105 height 16
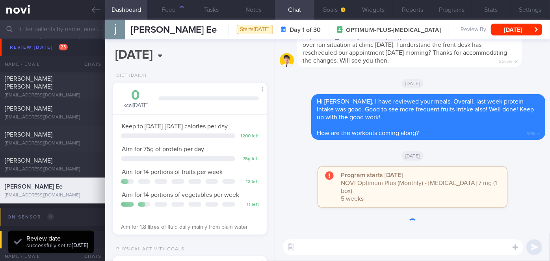
scroll to position [67, 134]
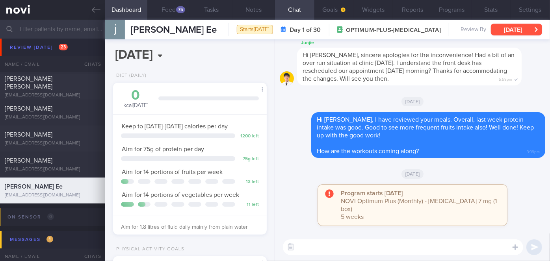
click at [524, 31] on button "[DATE]" at bounding box center [516, 30] width 51 height 12
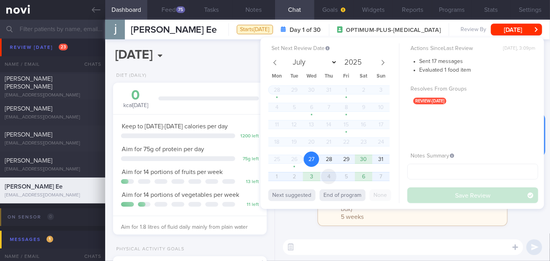
click at [326, 177] on span "4" at bounding box center [328, 176] width 15 height 15
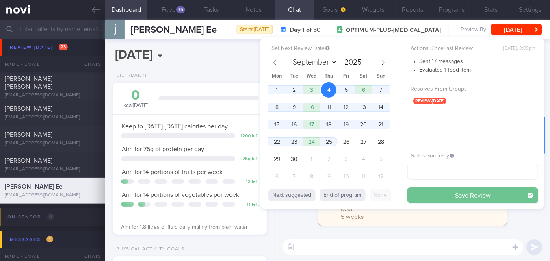
click at [426, 192] on button "Save Review" at bounding box center [472, 196] width 131 height 16
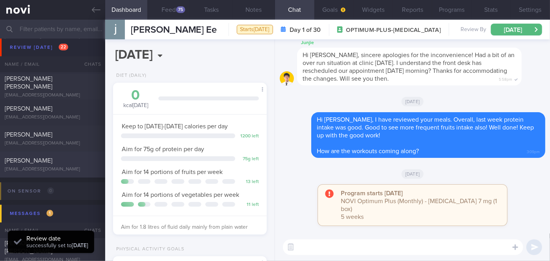
click at [69, 162] on div "[PERSON_NAME]" at bounding box center [52, 161] width 94 height 8
select select "7"
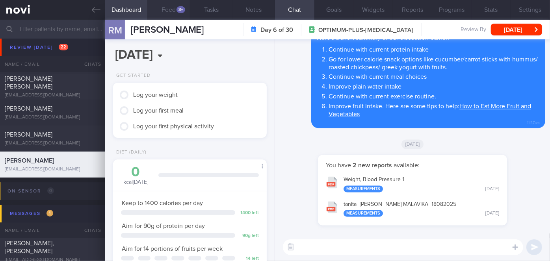
click at [176, 7] on button "Feed 3+" at bounding box center [168, 10] width 43 height 20
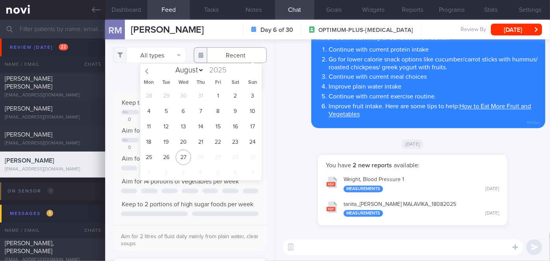
click at [234, 56] on input "text" at bounding box center [230, 55] width 73 height 16
click at [219, 141] on span "22" at bounding box center [217, 141] width 15 height 15
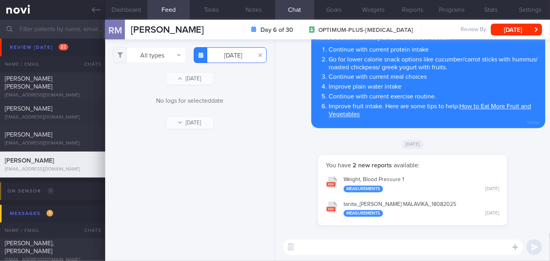
click at [216, 51] on input "[DATE]" at bounding box center [230, 55] width 73 height 16
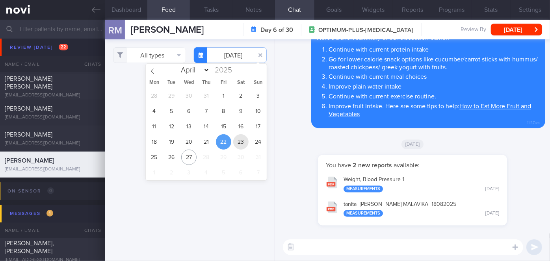
click at [240, 143] on span "23" at bounding box center [240, 141] width 15 height 15
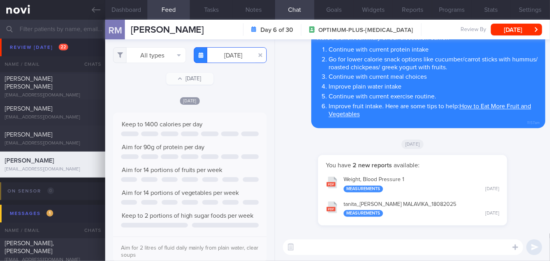
click at [228, 55] on input "[DATE]" at bounding box center [230, 55] width 73 height 16
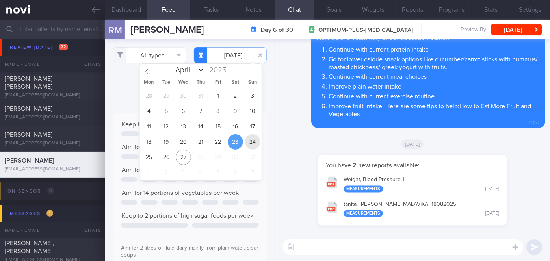
click at [251, 139] on span "24" at bounding box center [252, 141] width 15 height 15
type input "[DATE]"
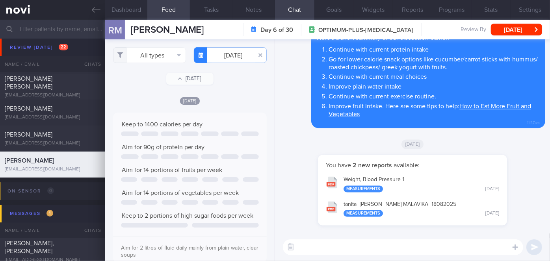
click at [288, 178] on div "You have 2 new reports available: Weight, Blood Pressure 1 Measurements [DATE] …" at bounding box center [413, 194] width 266 height 78
click at [314, 247] on textarea at bounding box center [403, 248] width 240 height 16
type textarea "Hi [PERSON_NAME], how have you been doing with the meals and workouts so far?"
click at [536, 244] on button "submit" at bounding box center [534, 248] width 16 height 16
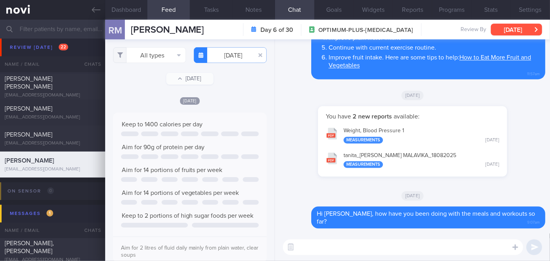
click at [533, 31] on button "[DATE]" at bounding box center [516, 30] width 51 height 12
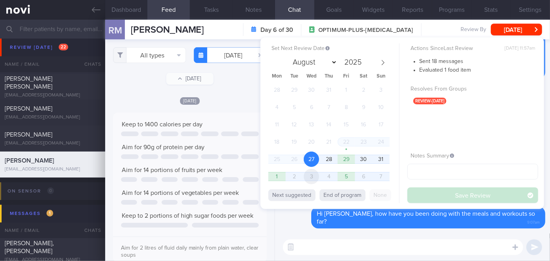
click at [306, 178] on span "3" at bounding box center [311, 176] width 15 height 15
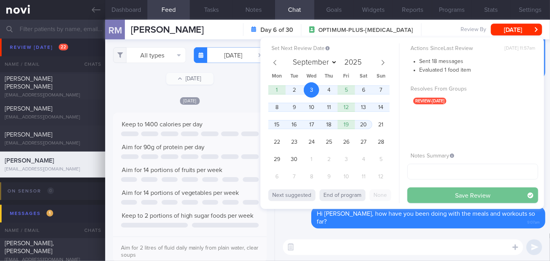
click at [460, 193] on button "Save Review" at bounding box center [472, 196] width 131 height 16
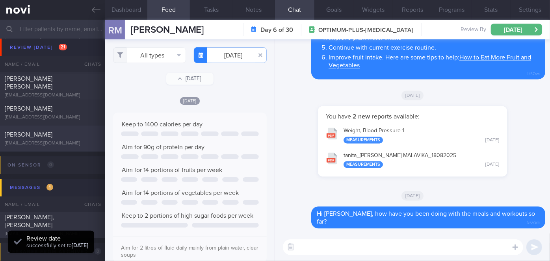
click at [82, 134] on div "[PERSON_NAME]" at bounding box center [52, 135] width 94 height 8
select select "7"
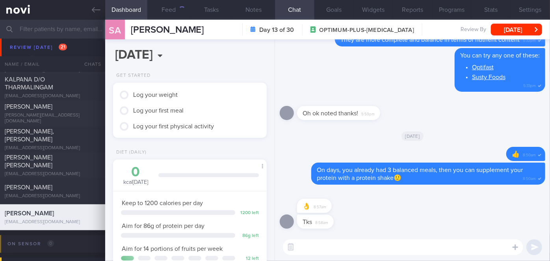
scroll to position [2717, 0]
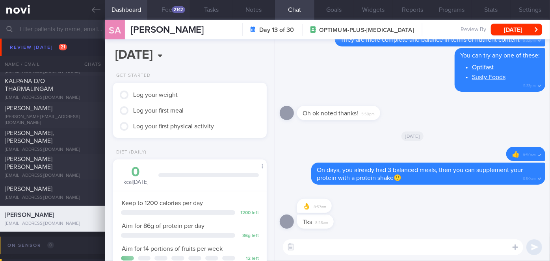
click at [179, 7] on div "2142" at bounding box center [178, 9] width 13 height 7
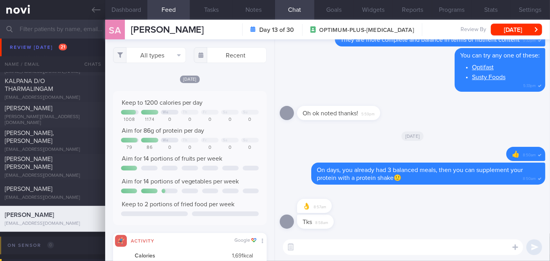
scroll to position [34, 138]
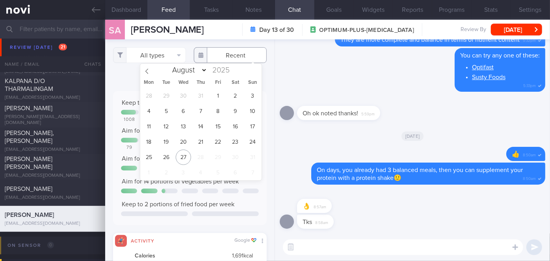
click at [232, 54] on input "text" at bounding box center [230, 55] width 73 height 16
click at [238, 140] on span "23" at bounding box center [235, 141] width 15 height 15
type input "[DATE]"
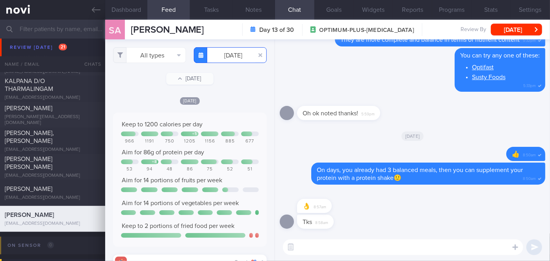
scroll to position [34, 138]
click at [76, 76] on div "KALPANA D/O THARMALINGAM [EMAIL_ADDRESS][PERSON_NAME][DOMAIN_NAME] [DATE] [DATE…" at bounding box center [275, 89] width 550 height 26
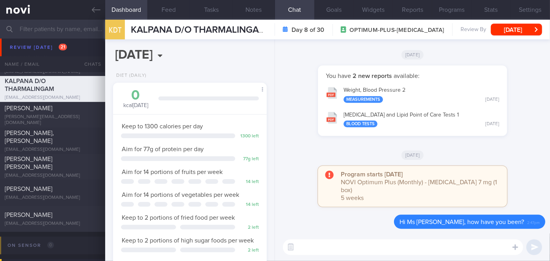
click at [362, 248] on textarea at bounding box center [403, 248] width 240 height 16
type textarea "H"
click at [343, 243] on textarea at bounding box center [403, 248] width 240 height 16
paste textarea "Hi [Patient's Name], We noticed there haven’t been any food or workout logs rec…"
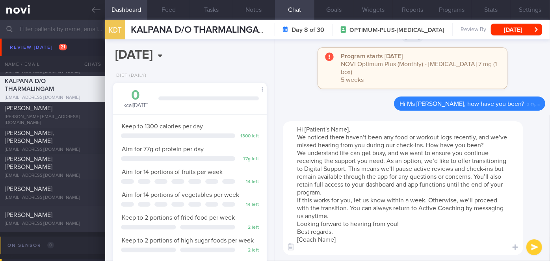
click at [348, 130] on textarea "Hi [Patient's Name], We noticed there haven’t been any food or workout logs rec…" at bounding box center [403, 188] width 240 height 134
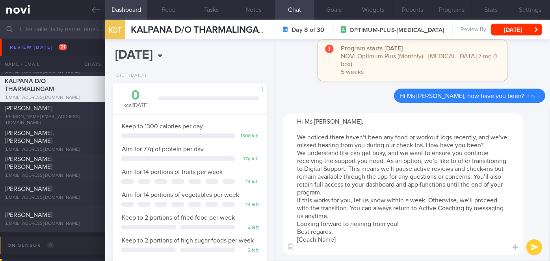
click at [496, 145] on textarea "Hi Ms [PERSON_NAME], We noticed there haven’t been any food or workout logs rec…" at bounding box center [403, 184] width 240 height 142
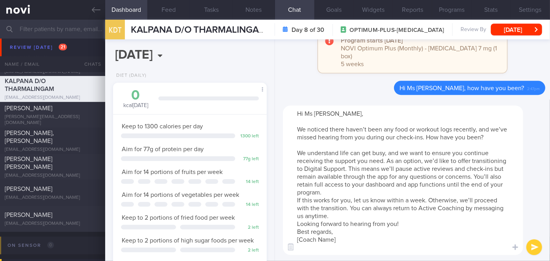
click at [368, 189] on textarea "Hi Ms [PERSON_NAME], We noticed there haven’t been any food or workout logs rec…" at bounding box center [403, 181] width 240 height 150
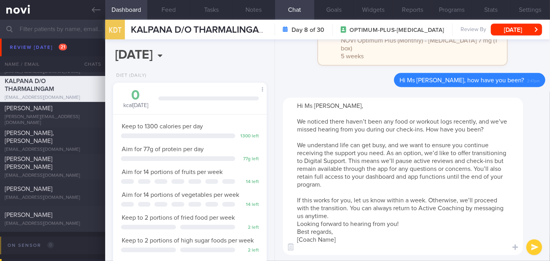
click at [404, 223] on textarea "Hi Ms [PERSON_NAME], We noticed there haven’t been any food or workout logs rec…" at bounding box center [403, 177] width 240 height 158
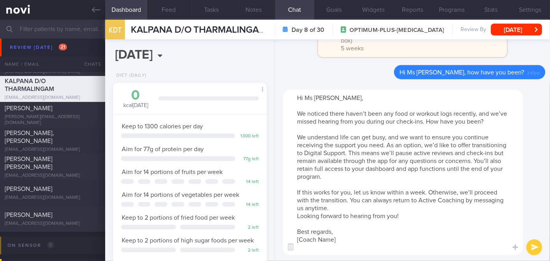
drag, startPoint x: 341, startPoint y: 243, endPoint x: 299, endPoint y: 239, distance: 42.3
click at [299, 239] on textarea "Hi Ms [PERSON_NAME], We noticed there haven’t been any food or workout logs rec…" at bounding box center [403, 172] width 240 height 165
type textarea "Hi Ms [PERSON_NAME], We noticed there haven’t been any food or workout logs rec…"
click at [535, 249] on button "submit" at bounding box center [534, 248] width 16 height 16
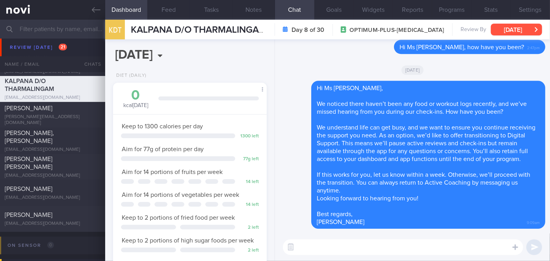
click at [530, 29] on button "[DATE]" at bounding box center [516, 30] width 51 height 12
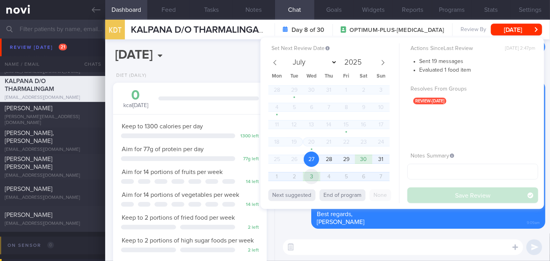
click at [312, 175] on span "3" at bounding box center [311, 176] width 15 height 15
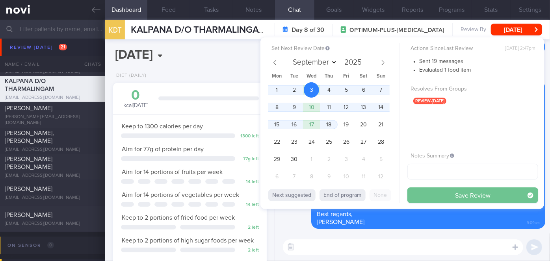
click at [415, 192] on button "Save Review" at bounding box center [472, 196] width 131 height 16
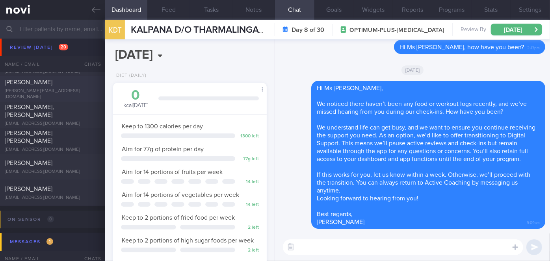
click at [74, 86] on div "[PERSON_NAME]" at bounding box center [52, 82] width 94 height 8
select select "7"
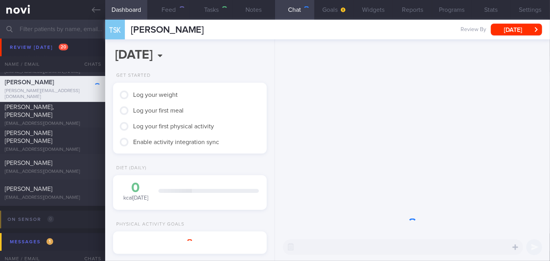
scroll to position [78, 134]
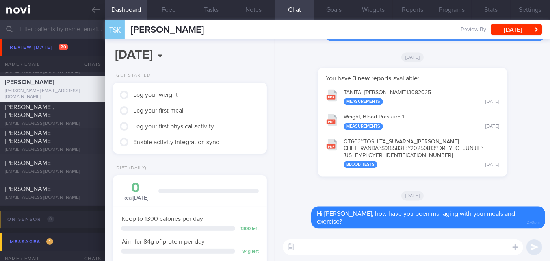
click at [333, 251] on textarea at bounding box center [403, 248] width 240 height 16
type textarea "Hi [PERSON_NAME], just dropping a note to check in on you- how have you been?"
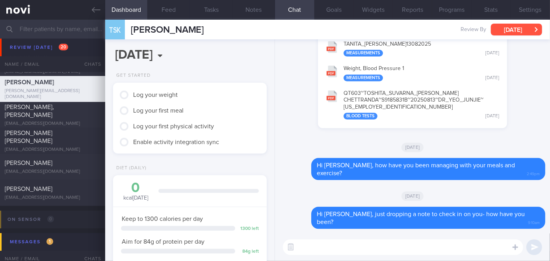
click at [516, 27] on button "[DATE]" at bounding box center [516, 30] width 51 height 12
click at [305, 222] on div at bounding box center [304, 214] width 14 height 15
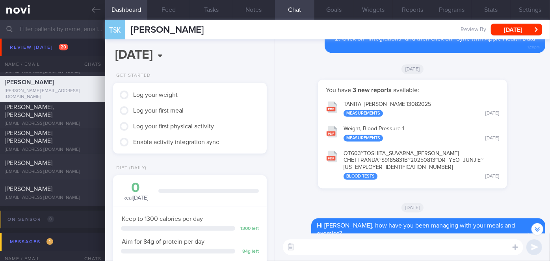
scroll to position [-59, 0]
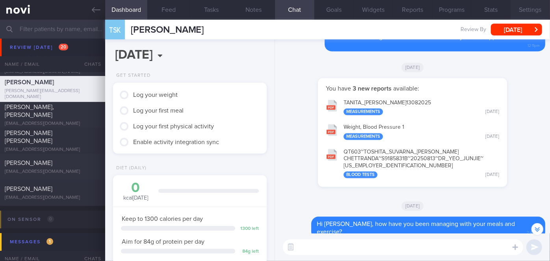
click at [527, 9] on button "Settings" at bounding box center [530, 10] width 39 height 20
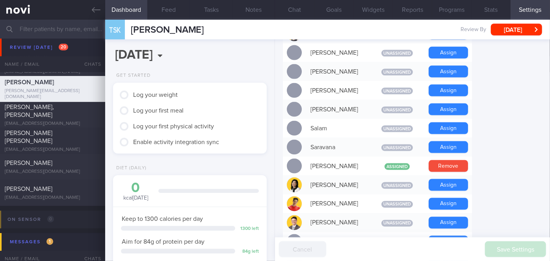
scroll to position [600, 0]
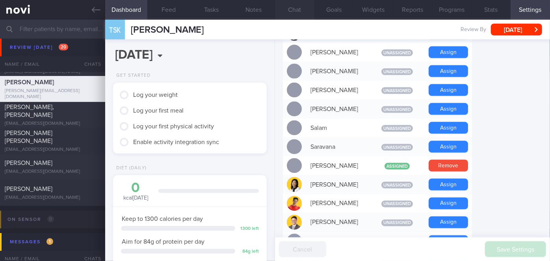
click at [302, 9] on button "Chat" at bounding box center [294, 10] width 39 height 20
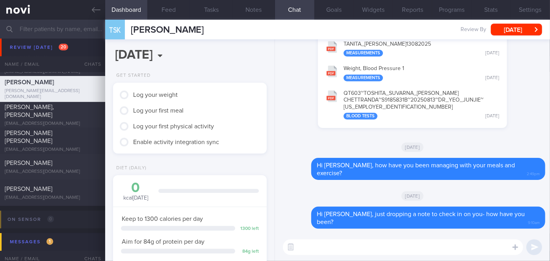
click at [386, 115] on button "QT603~TOSHITA_ SUVARNA_ KUMAR_ CHETTRANDA~S9185831B~20250813~DR_ YEO_ JUNJIE~[U…" at bounding box center [412, 104] width 181 height 39
click at [444, 11] on button "Programs" at bounding box center [451, 10] width 39 height 20
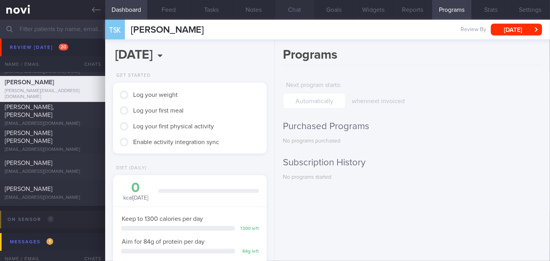
click at [300, 12] on button "Chat" at bounding box center [294, 10] width 39 height 20
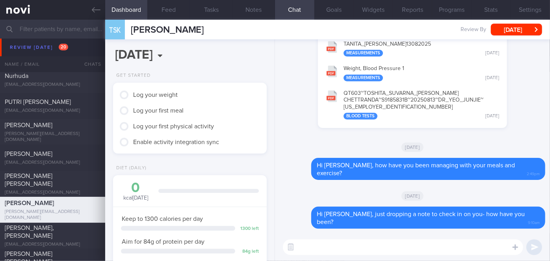
scroll to position [2596, 0]
click at [72, 158] on div "[PERSON_NAME] [EMAIL_ADDRESS][DOMAIN_NAME]" at bounding box center [52, 158] width 105 height 16
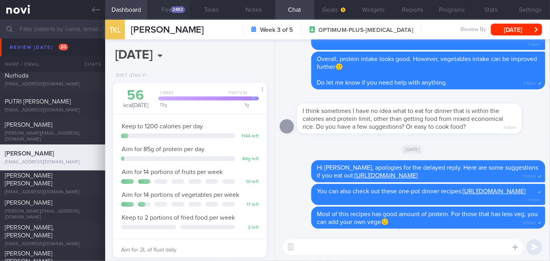
click at [173, 7] on div "2492" at bounding box center [178, 9] width 15 height 7
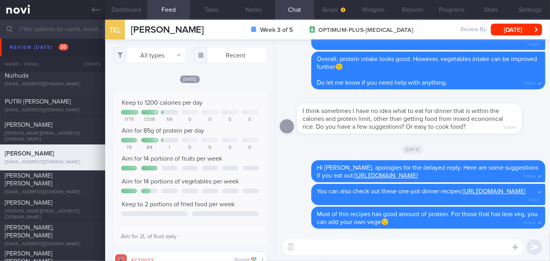
scroll to position [34, 138]
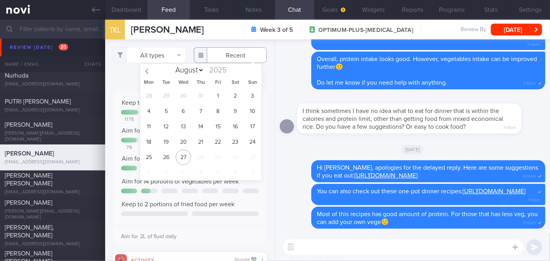
click at [221, 57] on input "text" at bounding box center [230, 55] width 73 height 16
click at [184, 145] on span "20" at bounding box center [183, 141] width 15 height 15
type input "[DATE]"
